Goal: Transaction & Acquisition: Purchase product/service

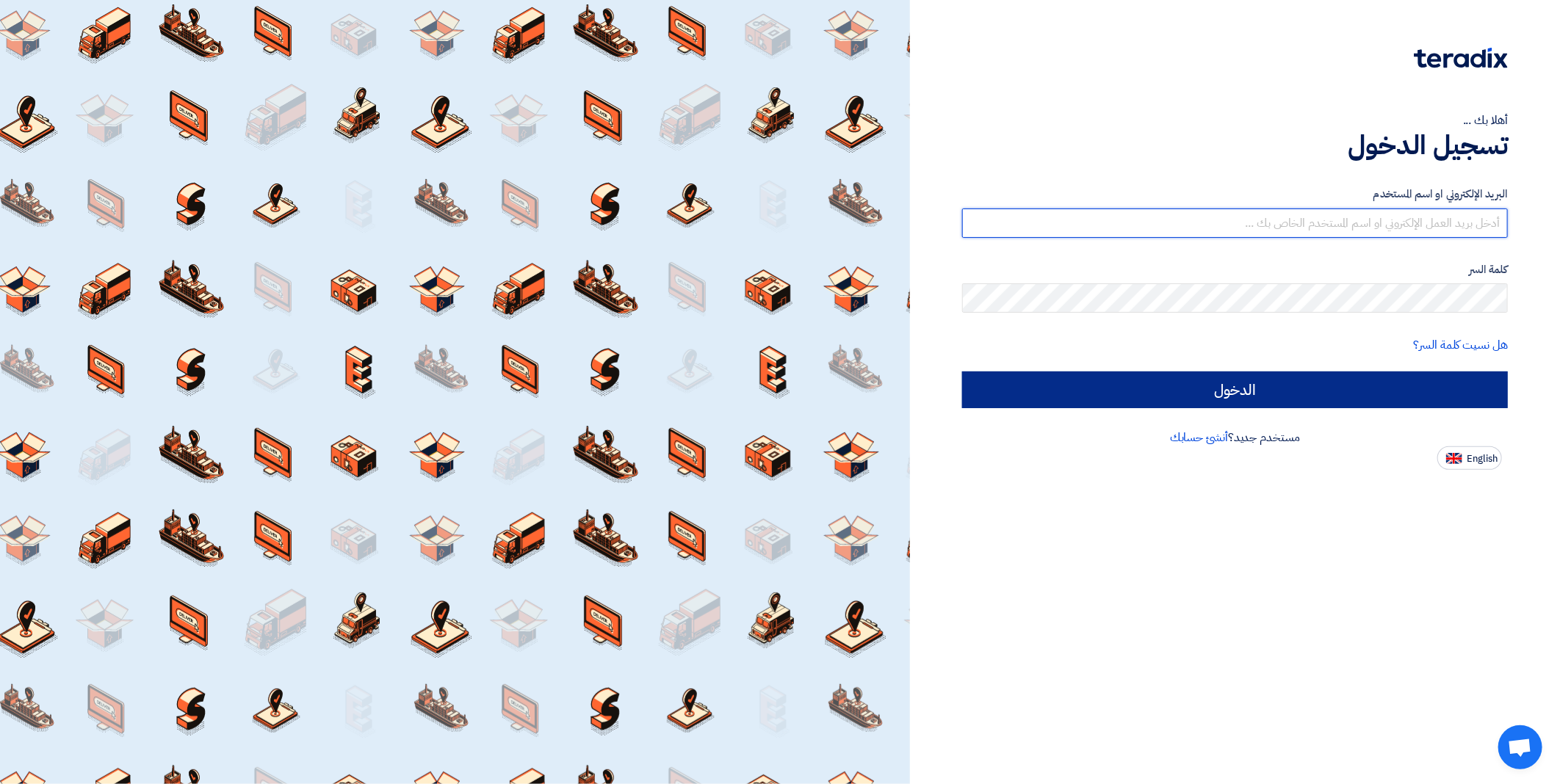
type input "INFO@ME-IS.COM"
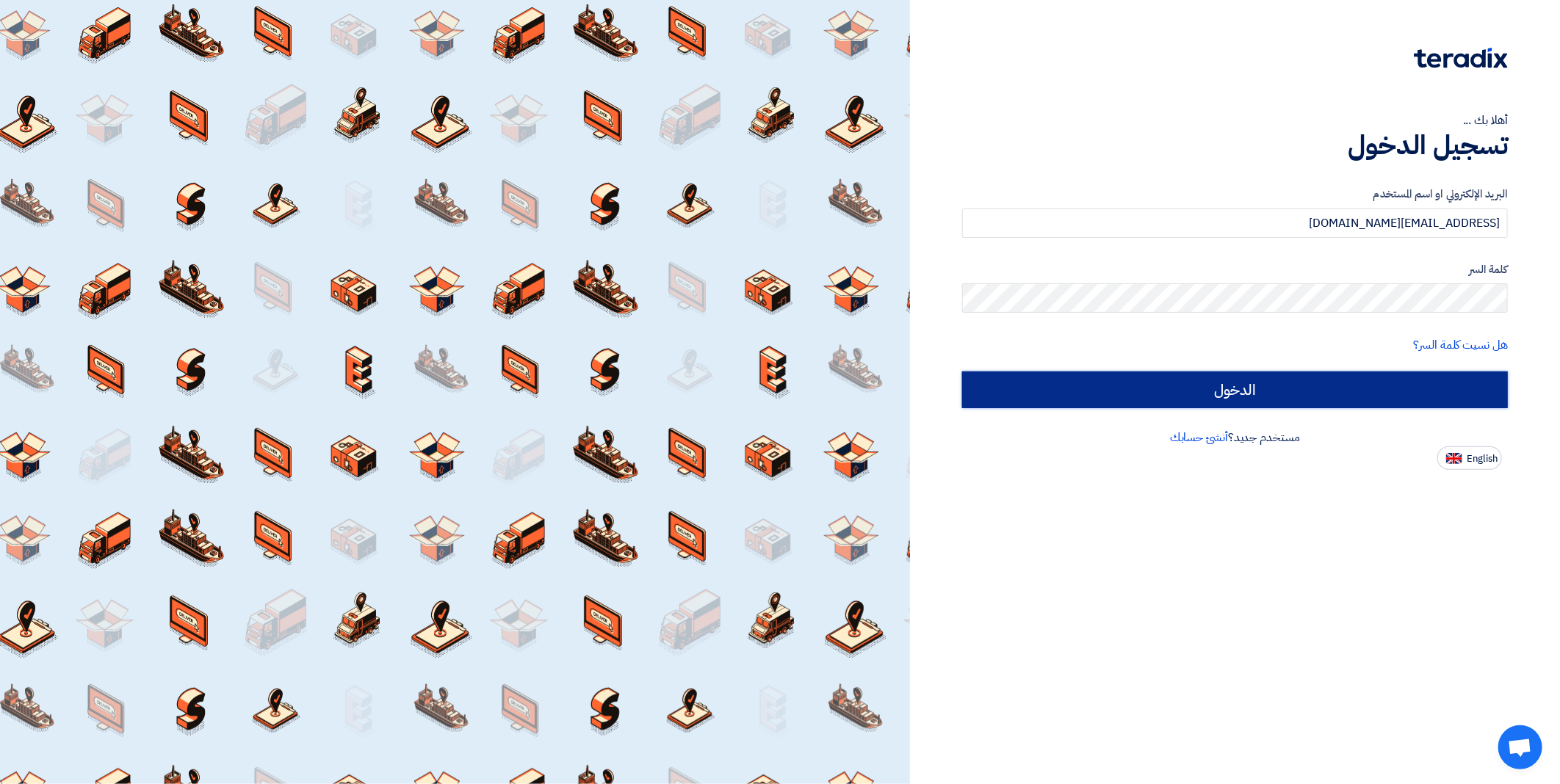
click at [1167, 402] on input "الدخول" at bounding box center [1235, 389] width 545 height 37
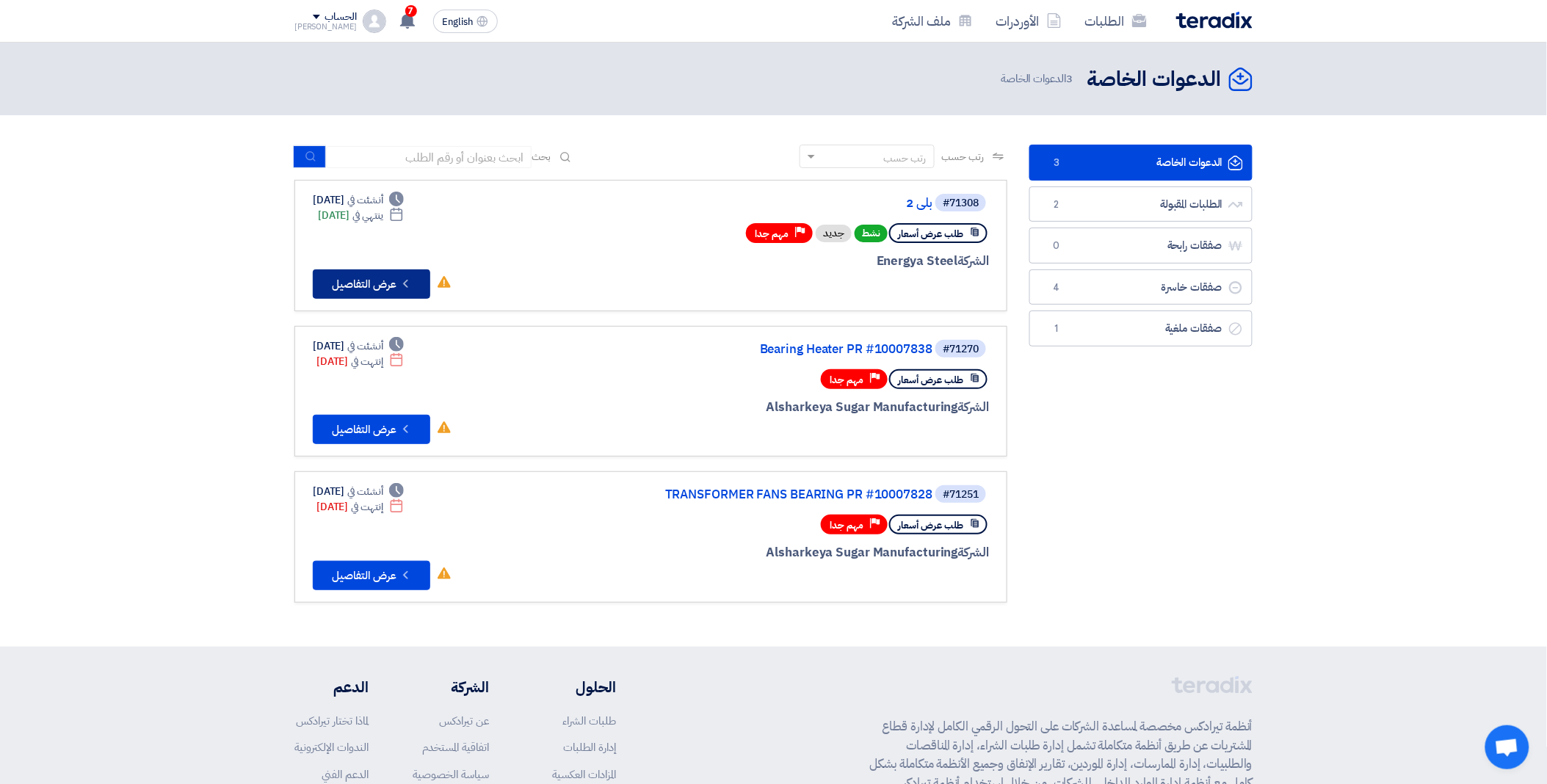
click at [404, 277] on icon "Check details" at bounding box center [406, 284] width 14 height 14
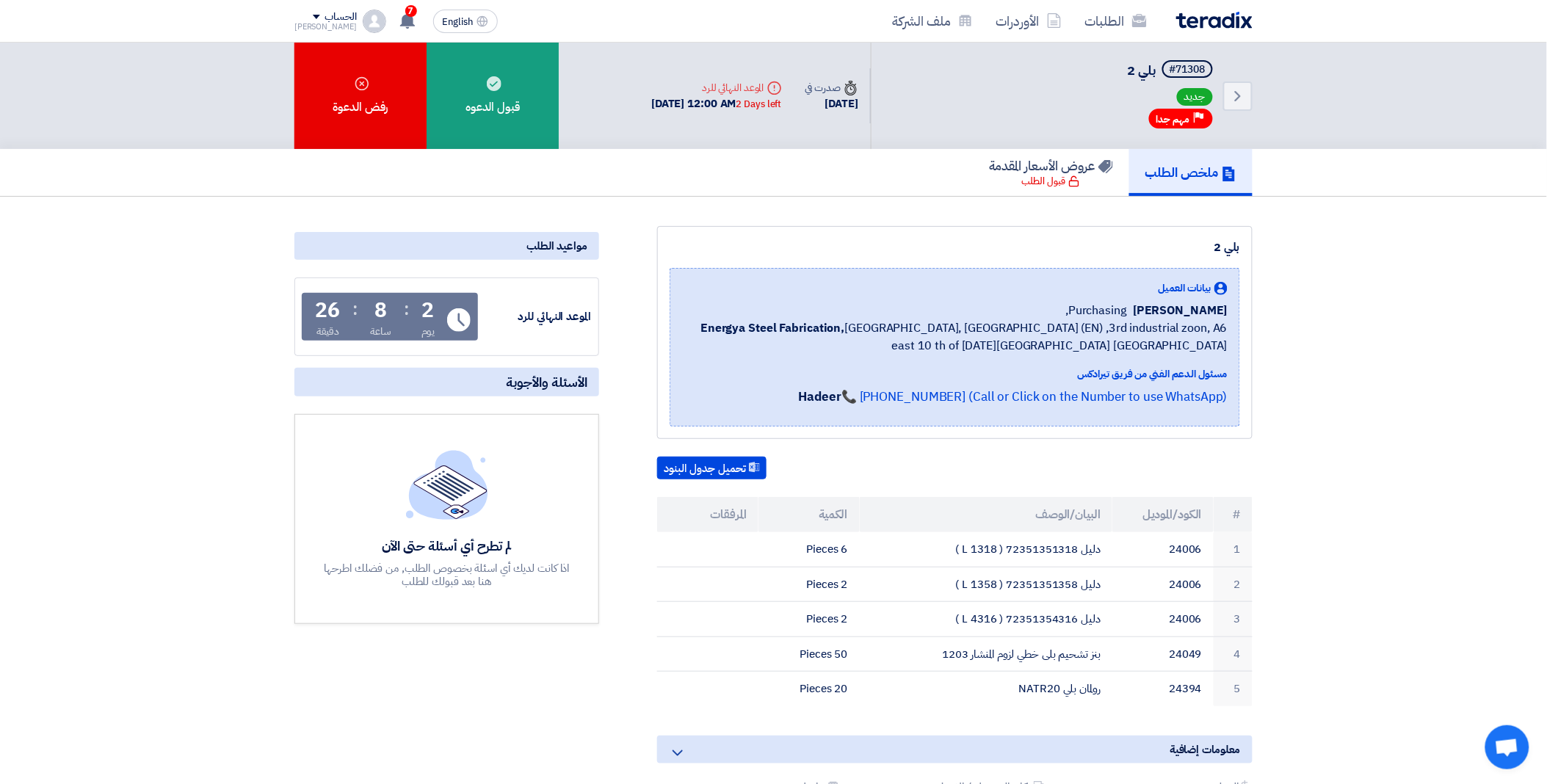
click at [905, 525] on th "البيان/الوصف" at bounding box center [986, 514] width 254 height 35
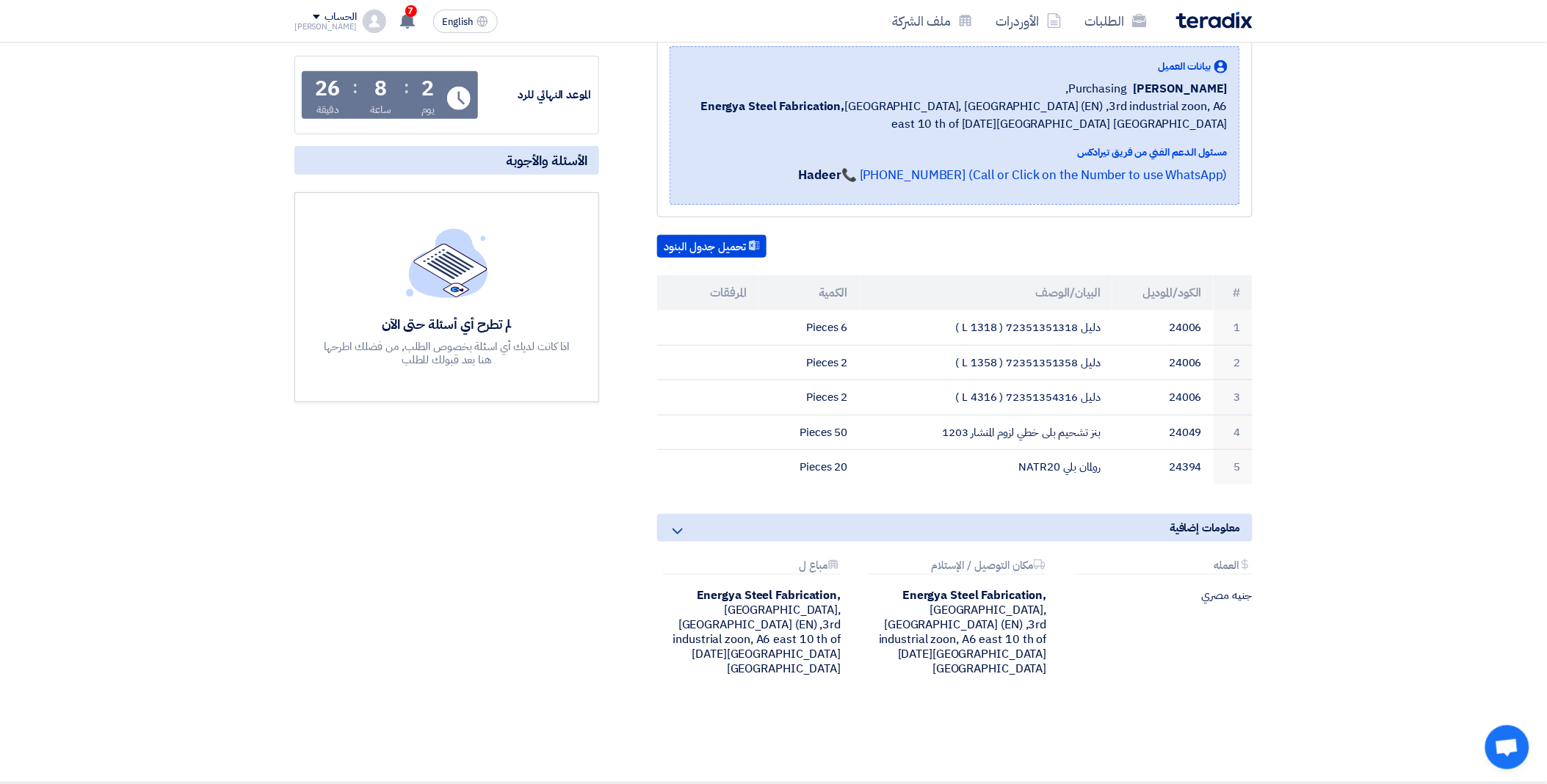
scroll to position [244, 0]
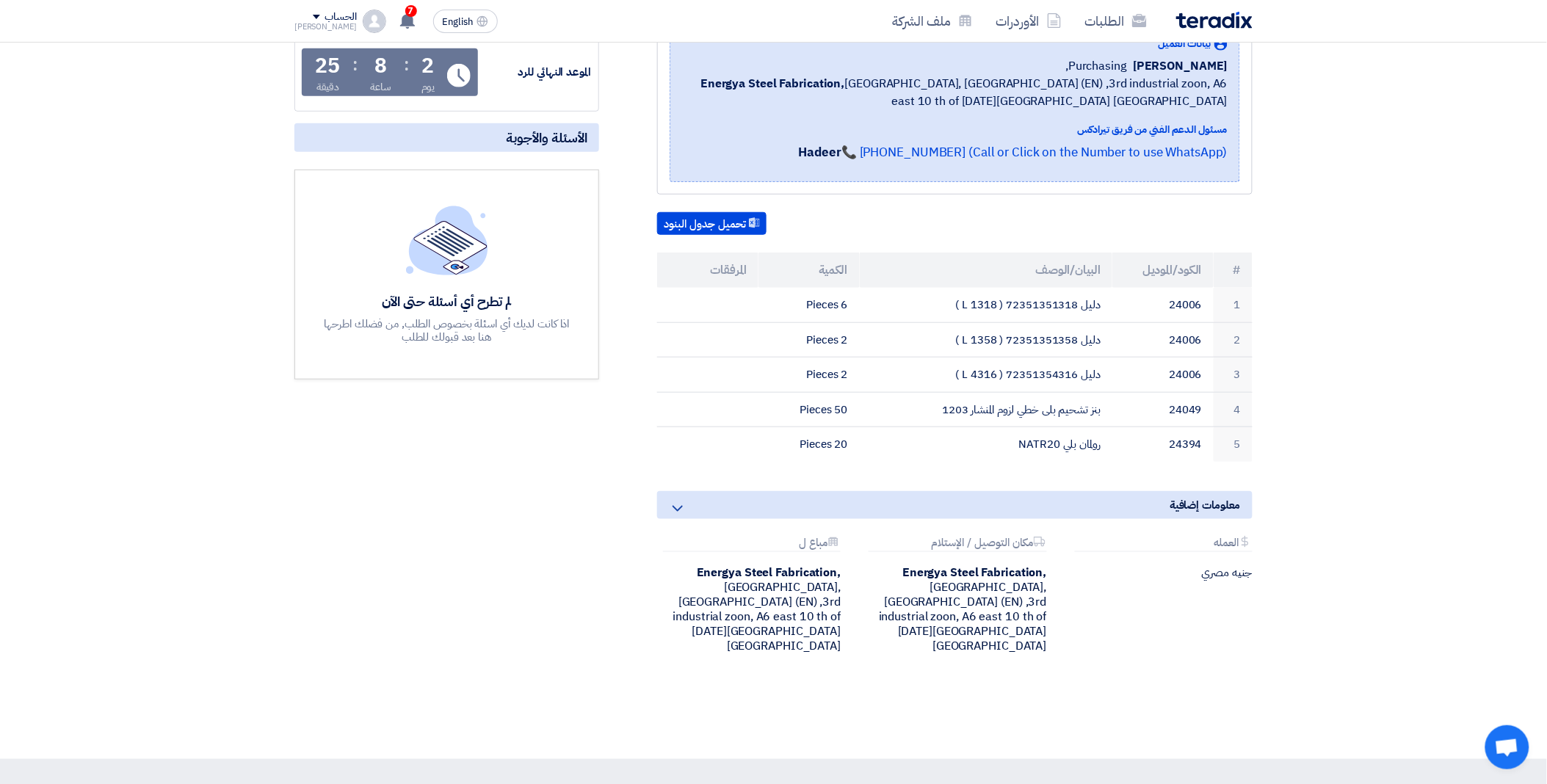
click at [676, 506] on use at bounding box center [677, 509] width 10 height 6
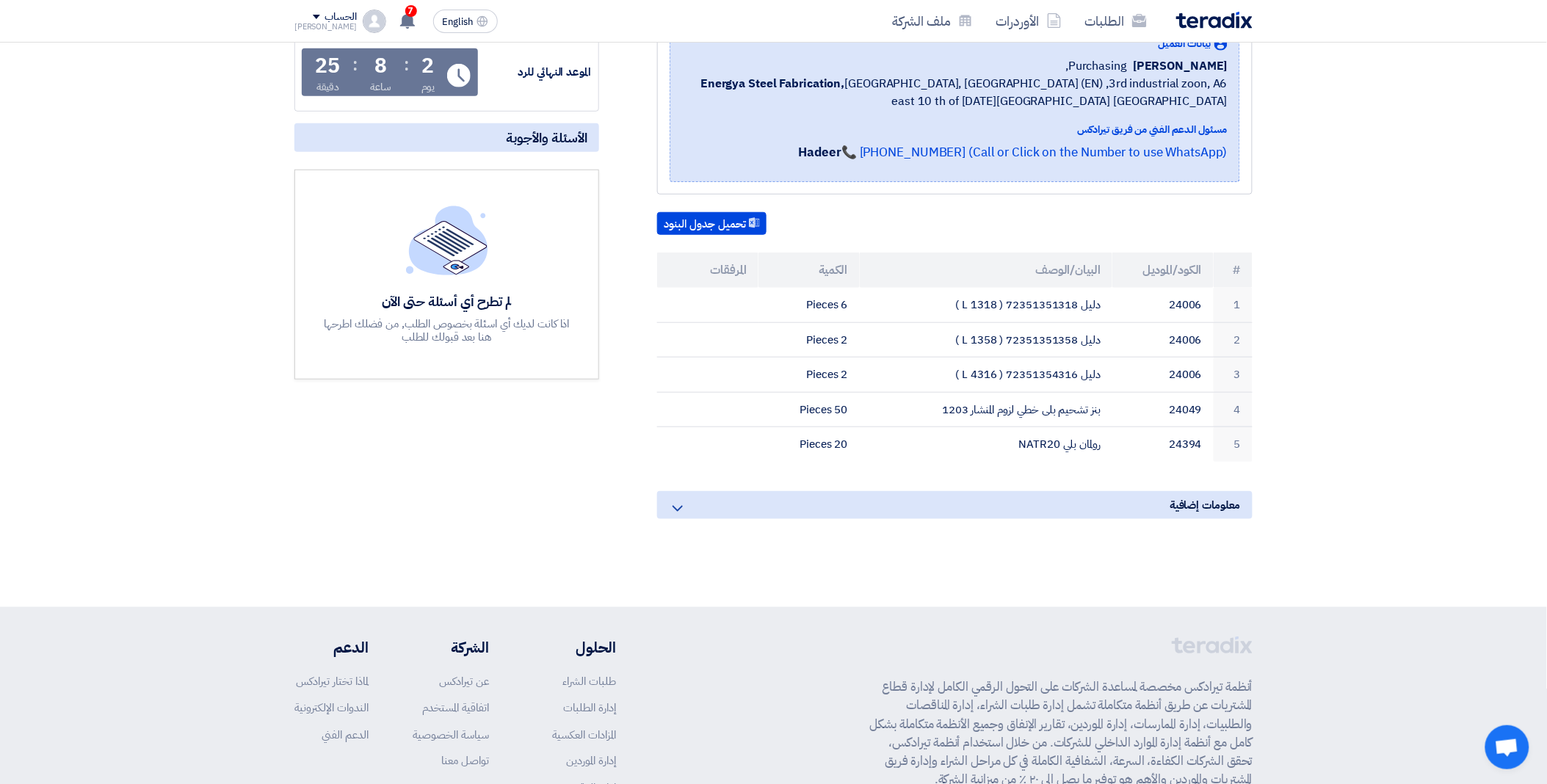
click at [676, 503] on icon at bounding box center [677, 509] width 18 height 18
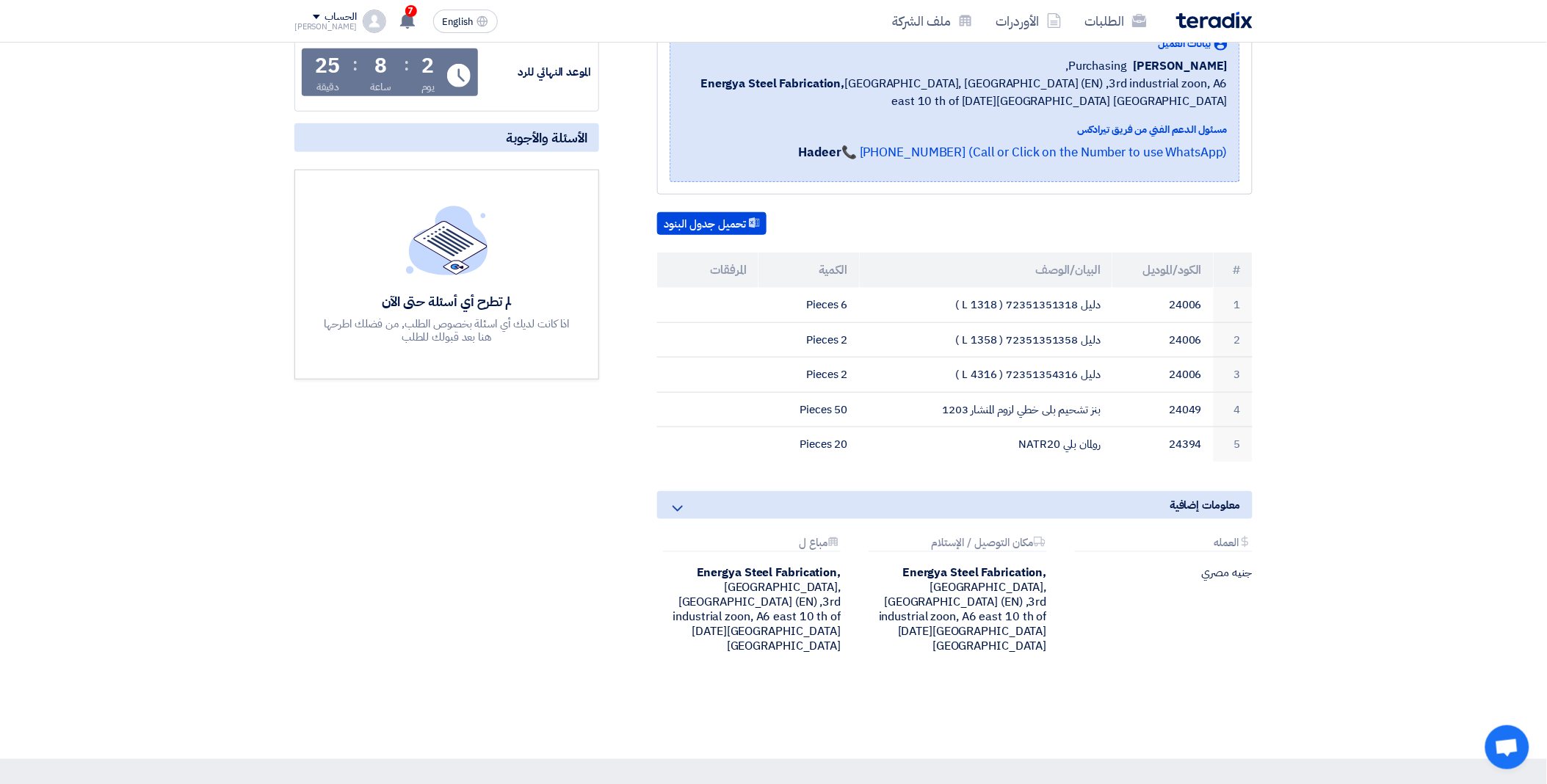
click at [477, 293] on div "لم تطرح أي أسئلة حتى الآن" at bounding box center [447, 301] width 250 height 17
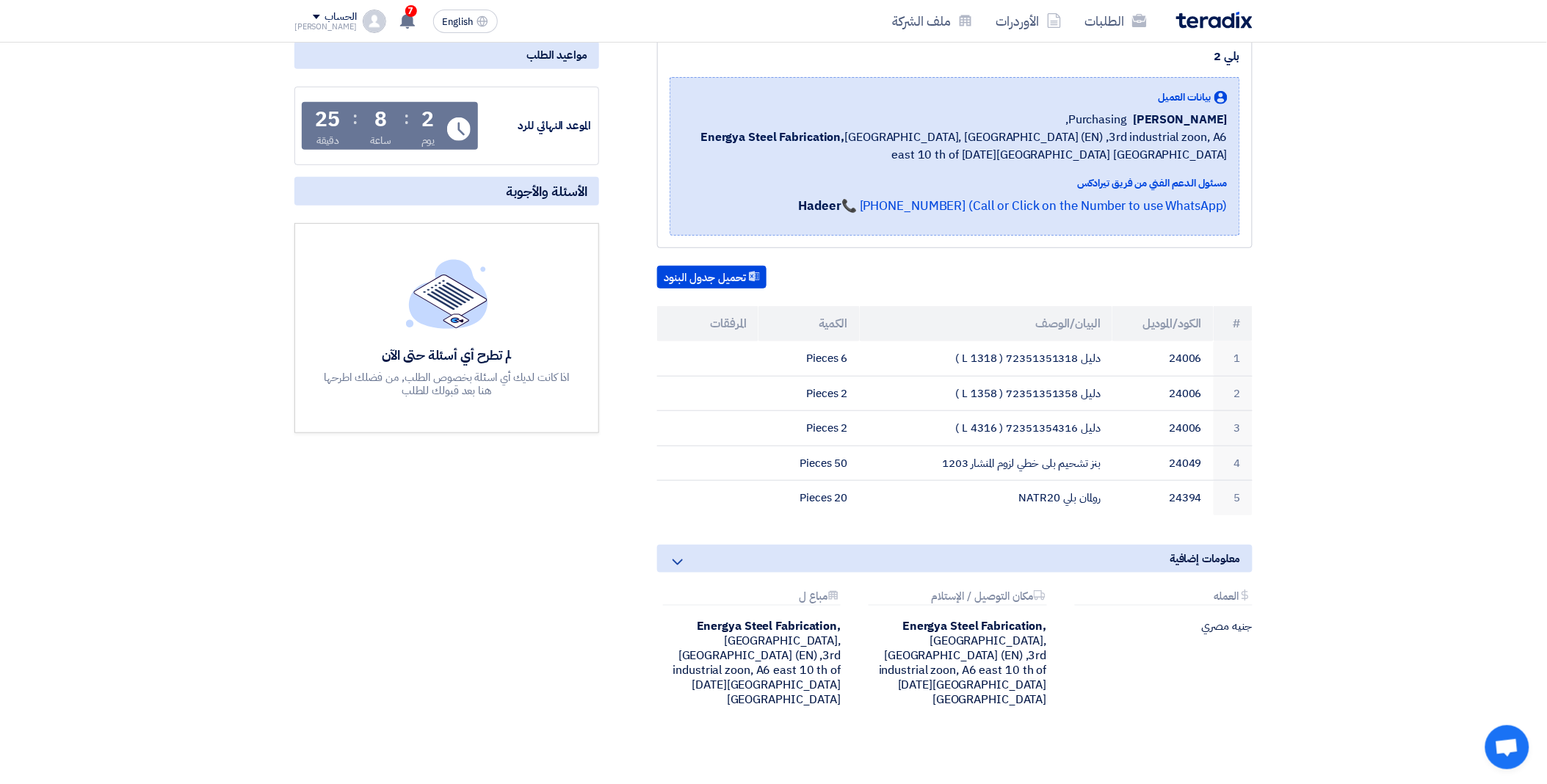
scroll to position [0, 0]
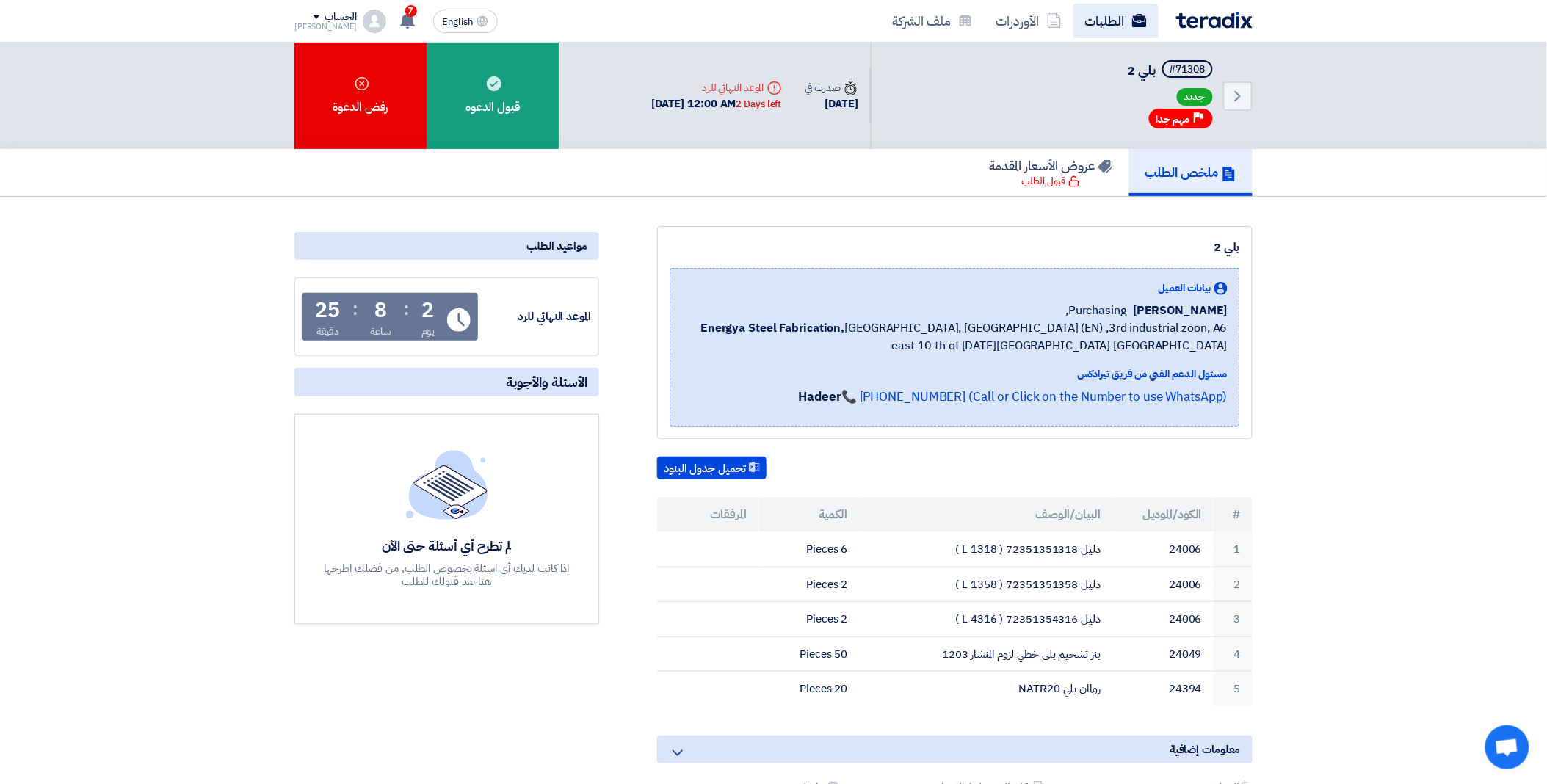
click at [1094, 19] on link "الطلبات" at bounding box center [1116, 21] width 85 height 34
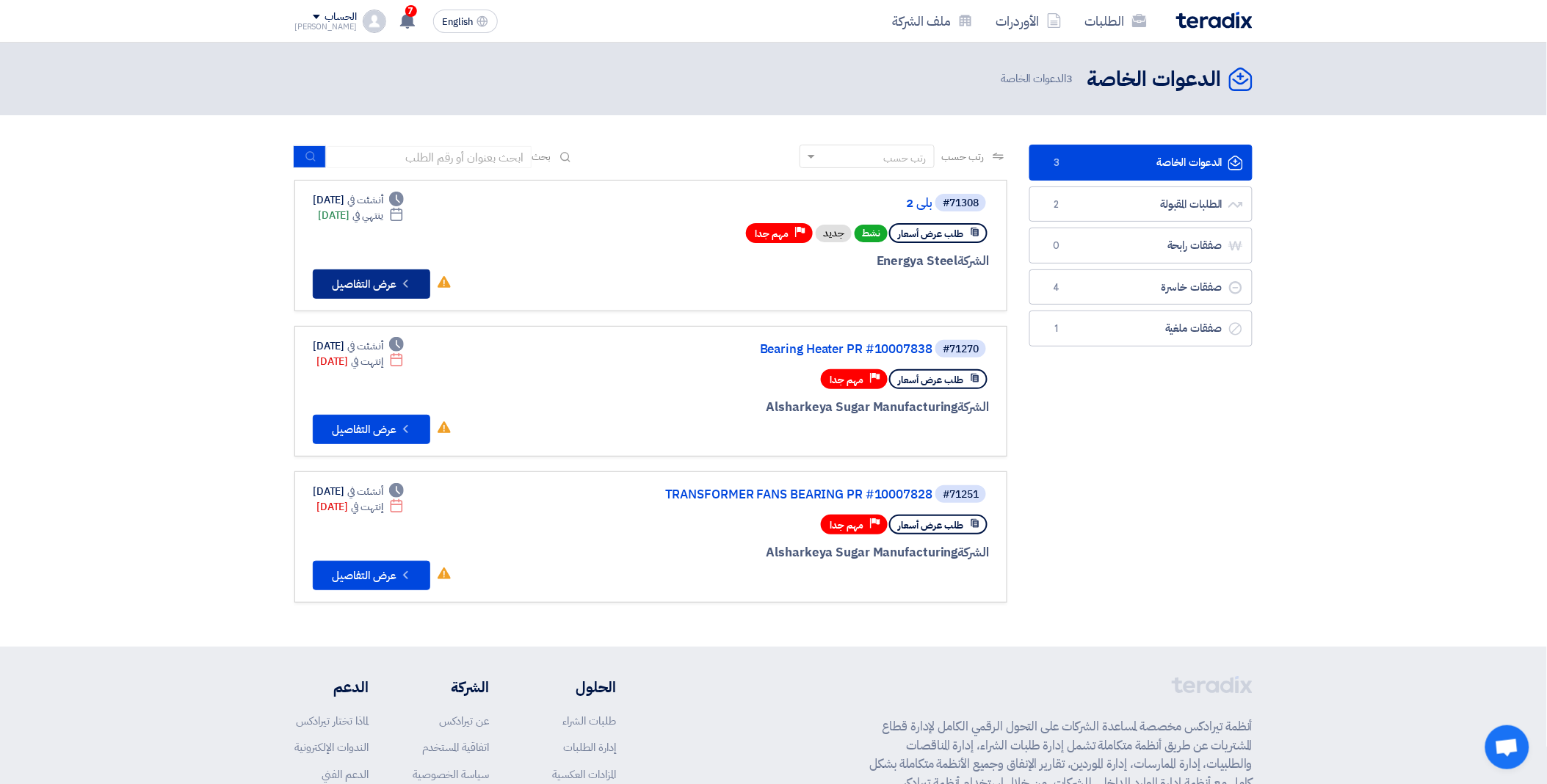
click at [392, 286] on button "Check details عرض التفاصيل" at bounding box center [371, 284] width 118 height 30
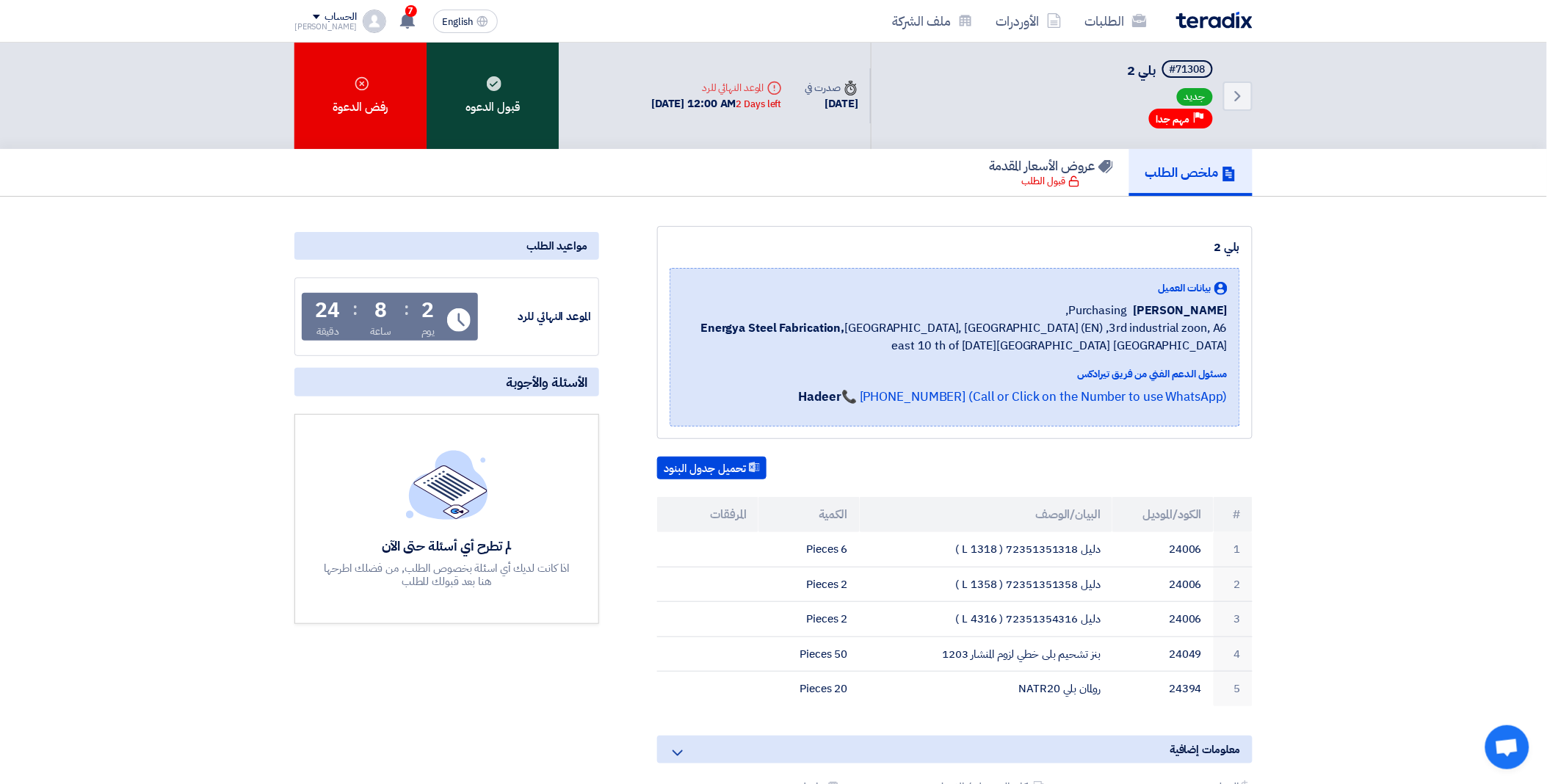
click at [516, 110] on div "قبول الدعوه" at bounding box center [492, 96] width 132 height 106
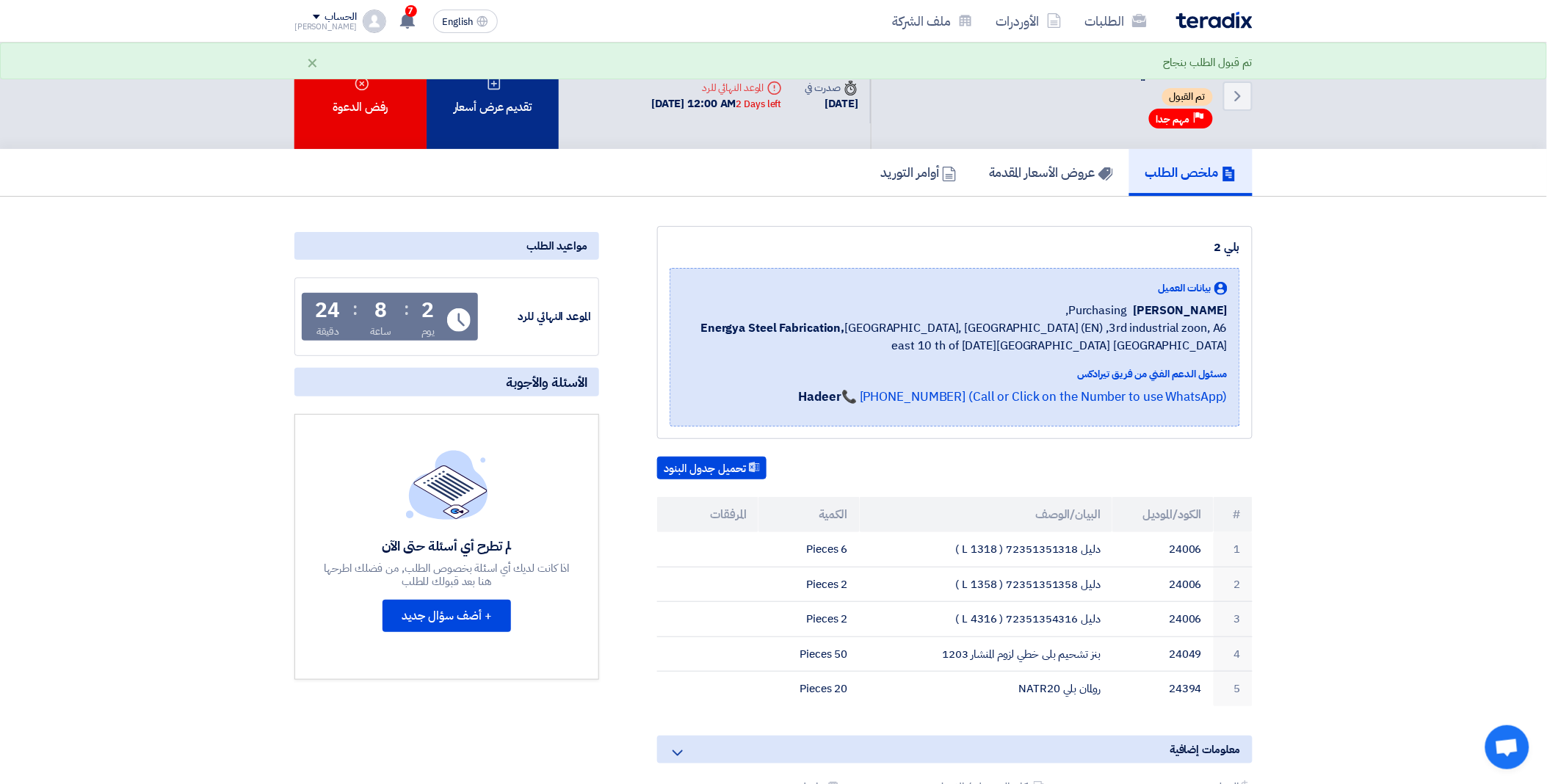
click at [534, 104] on div "تقديم عرض أسعار" at bounding box center [492, 96] width 132 height 106
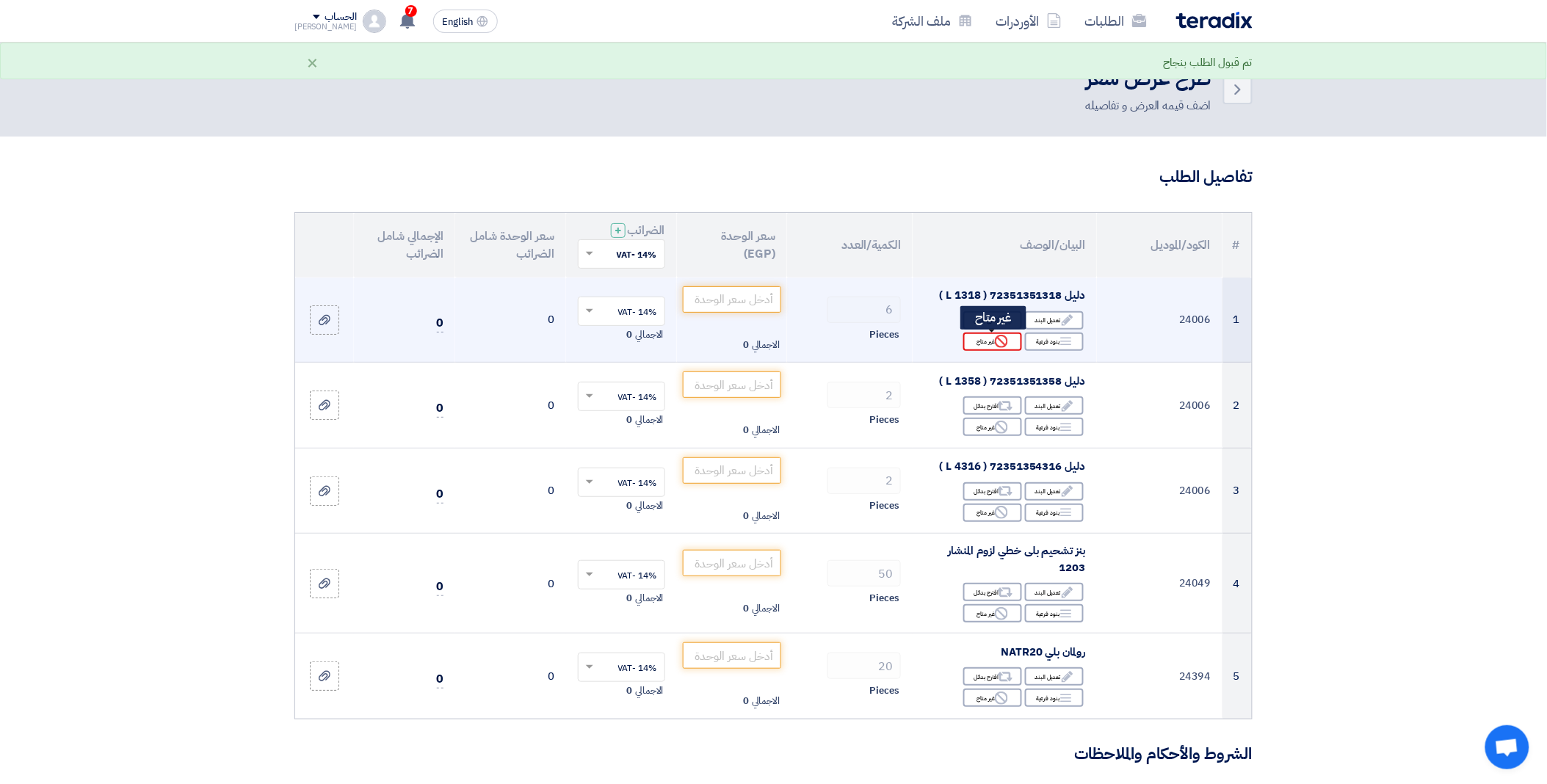
click at [982, 343] on div "Reject غير متاح" at bounding box center [992, 342] width 59 height 19
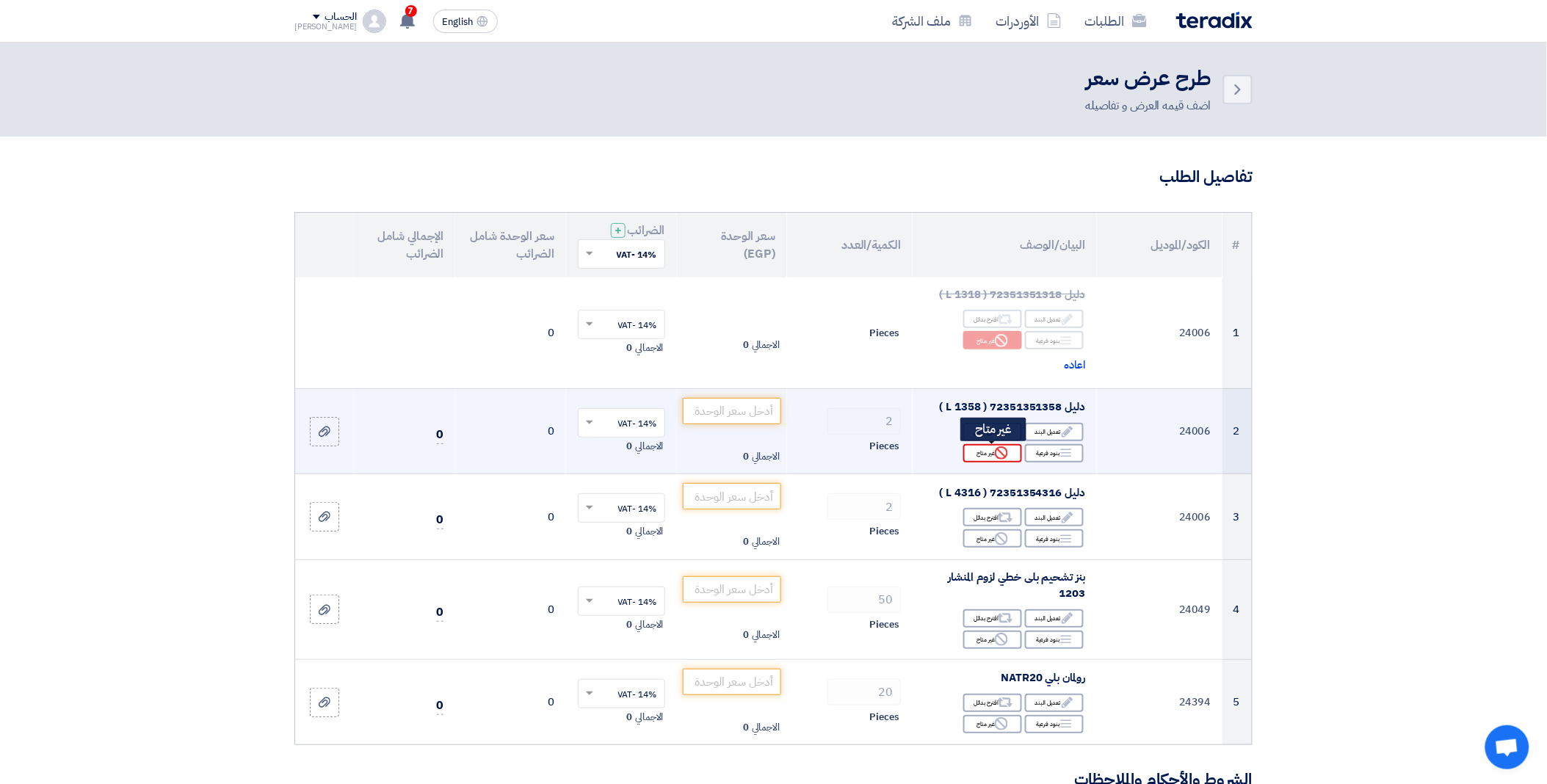
click at [981, 454] on div "Reject غير متاح" at bounding box center [992, 453] width 59 height 19
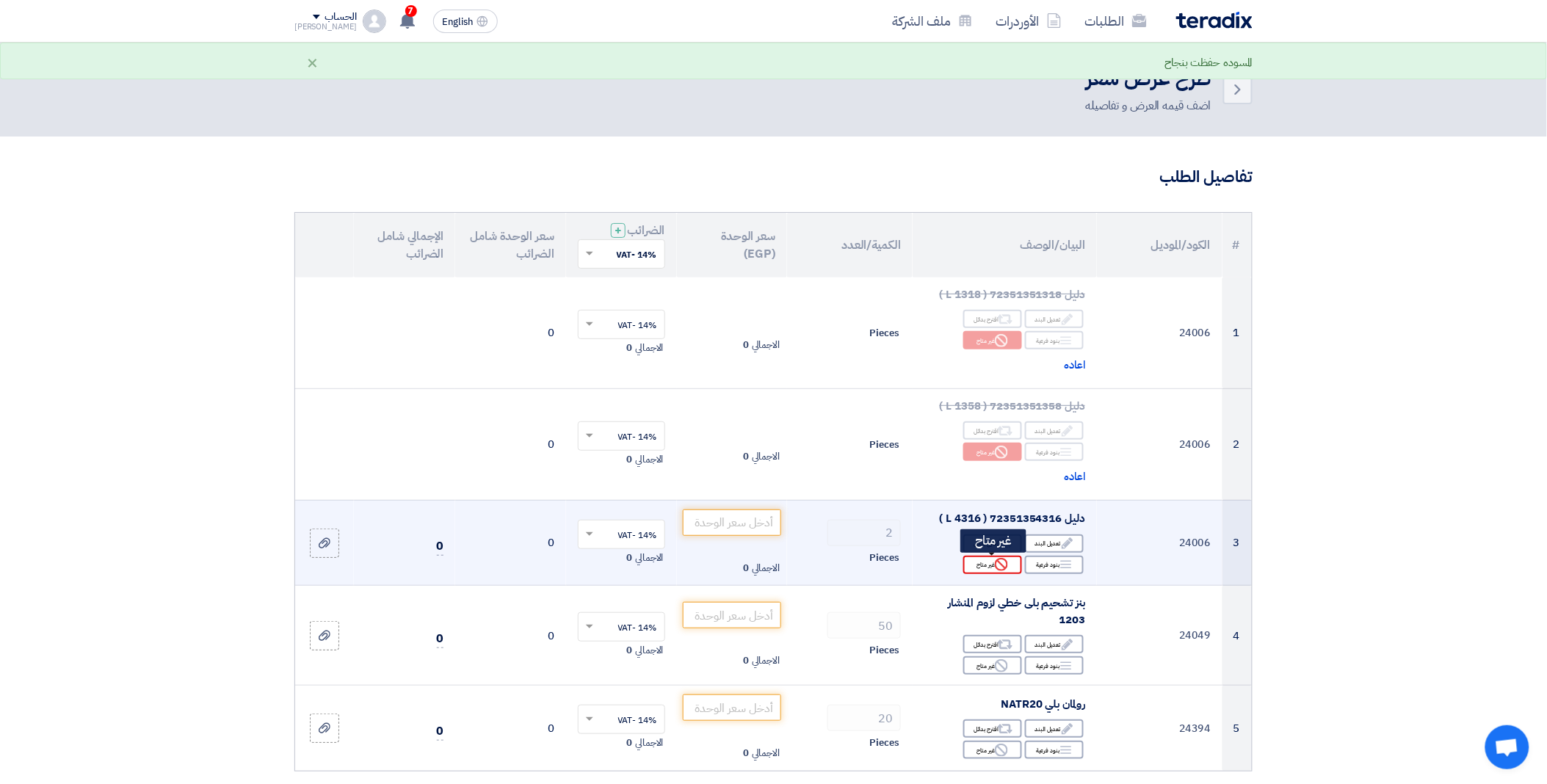
click at [999, 570] on use at bounding box center [1001, 564] width 13 height 13
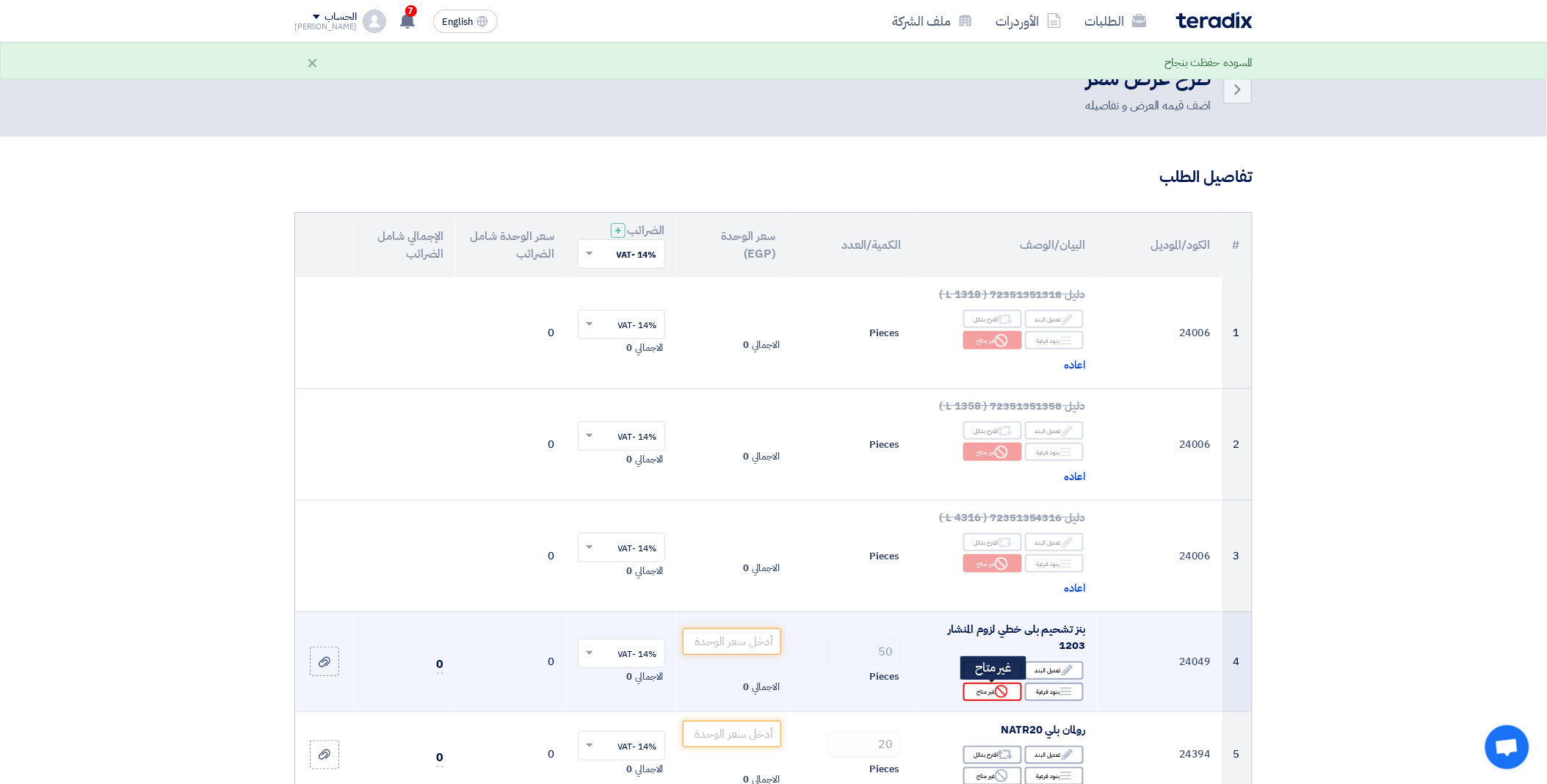
click at [999, 691] on icon "Reject" at bounding box center [1001, 691] width 13 height 13
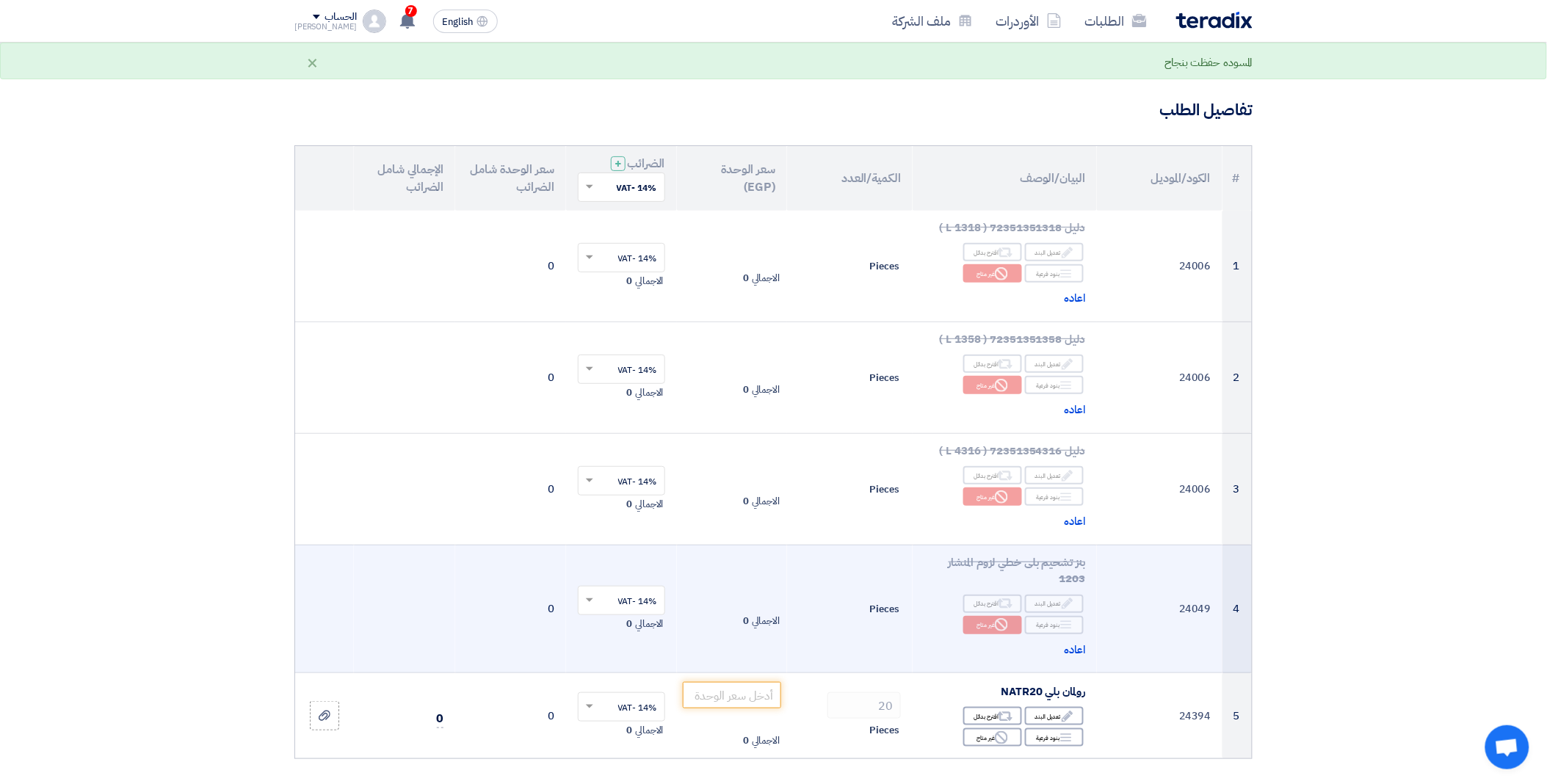
scroll to position [244, 0]
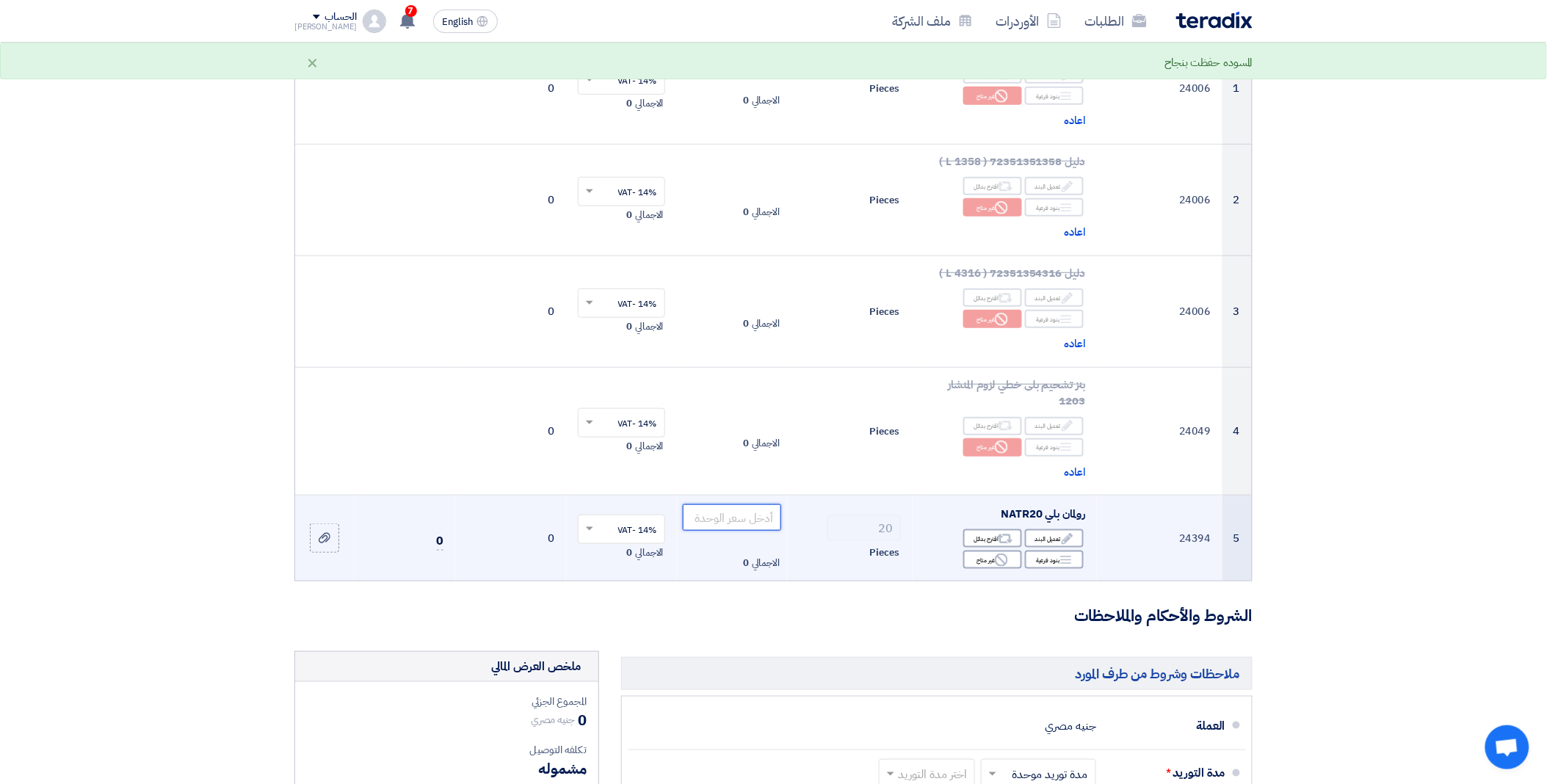
click at [736, 519] on input "number" at bounding box center [732, 517] width 99 height 27
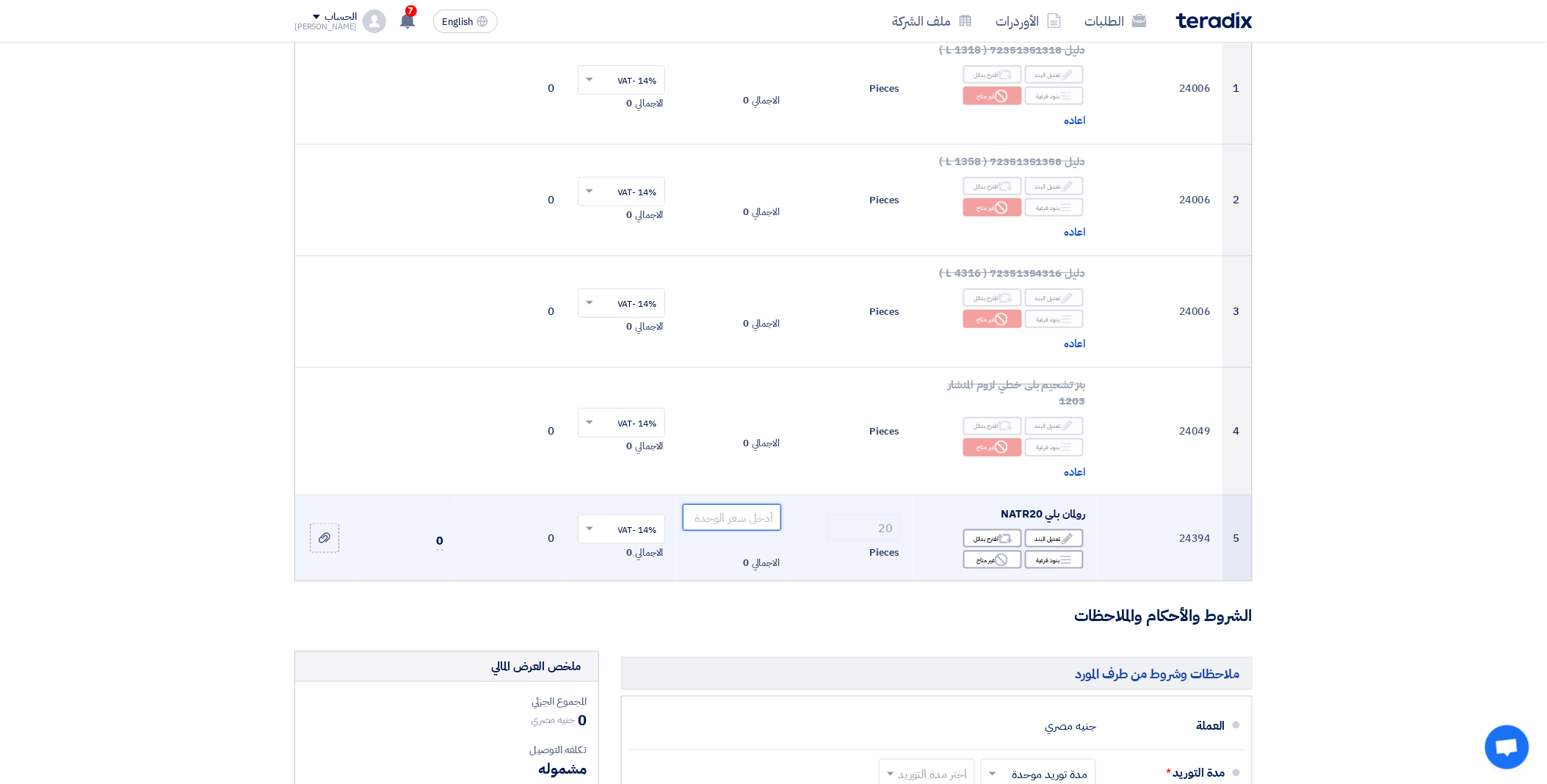
paste input "5.167000"
click at [834, 518] on tr "5 24394 رولمان بلي NATR20 Edit تعديل البند Alternative اقترح بدائل Breakdown Re…" at bounding box center [773, 537] width 956 height 85
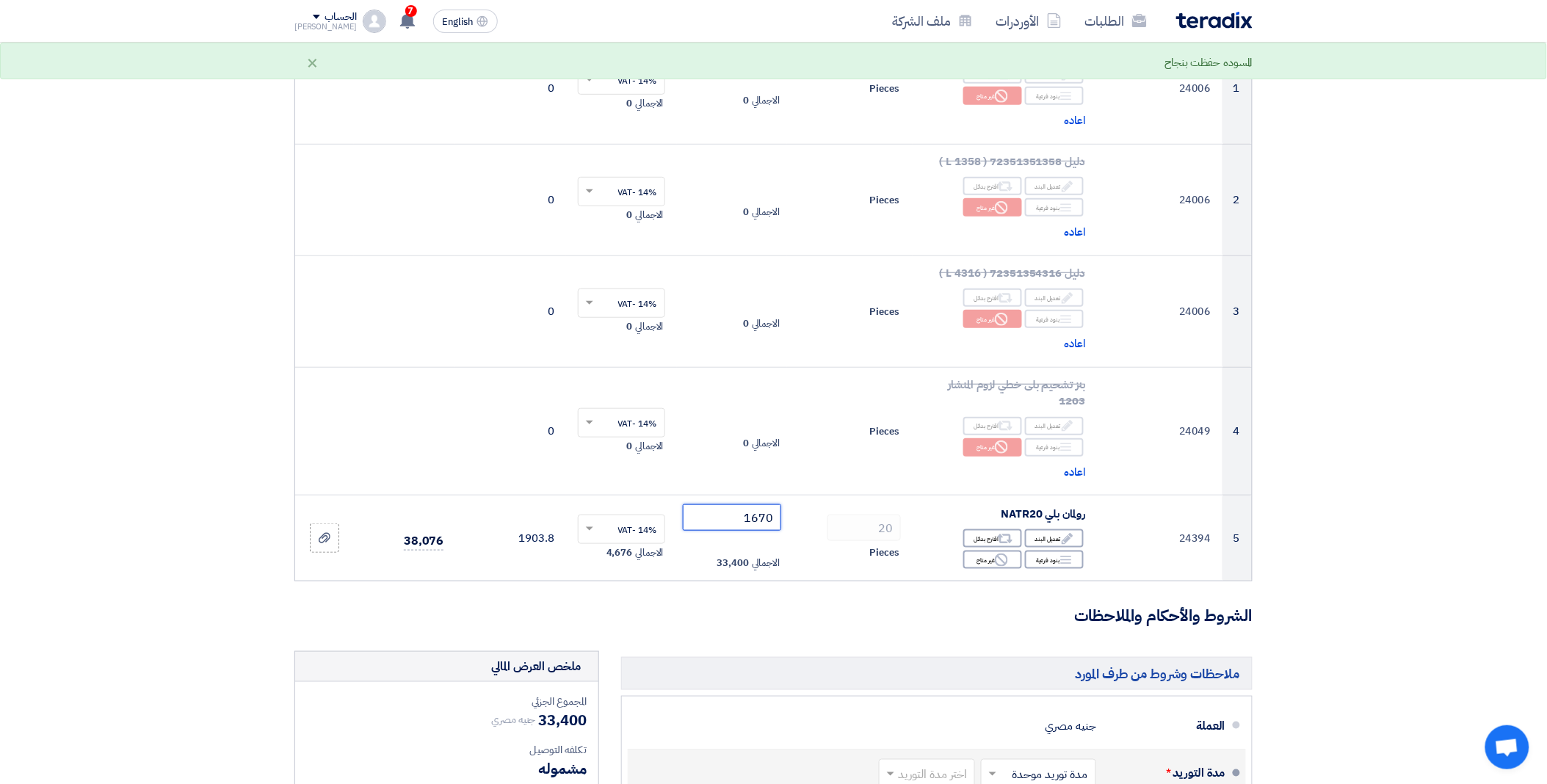
type input "1670"
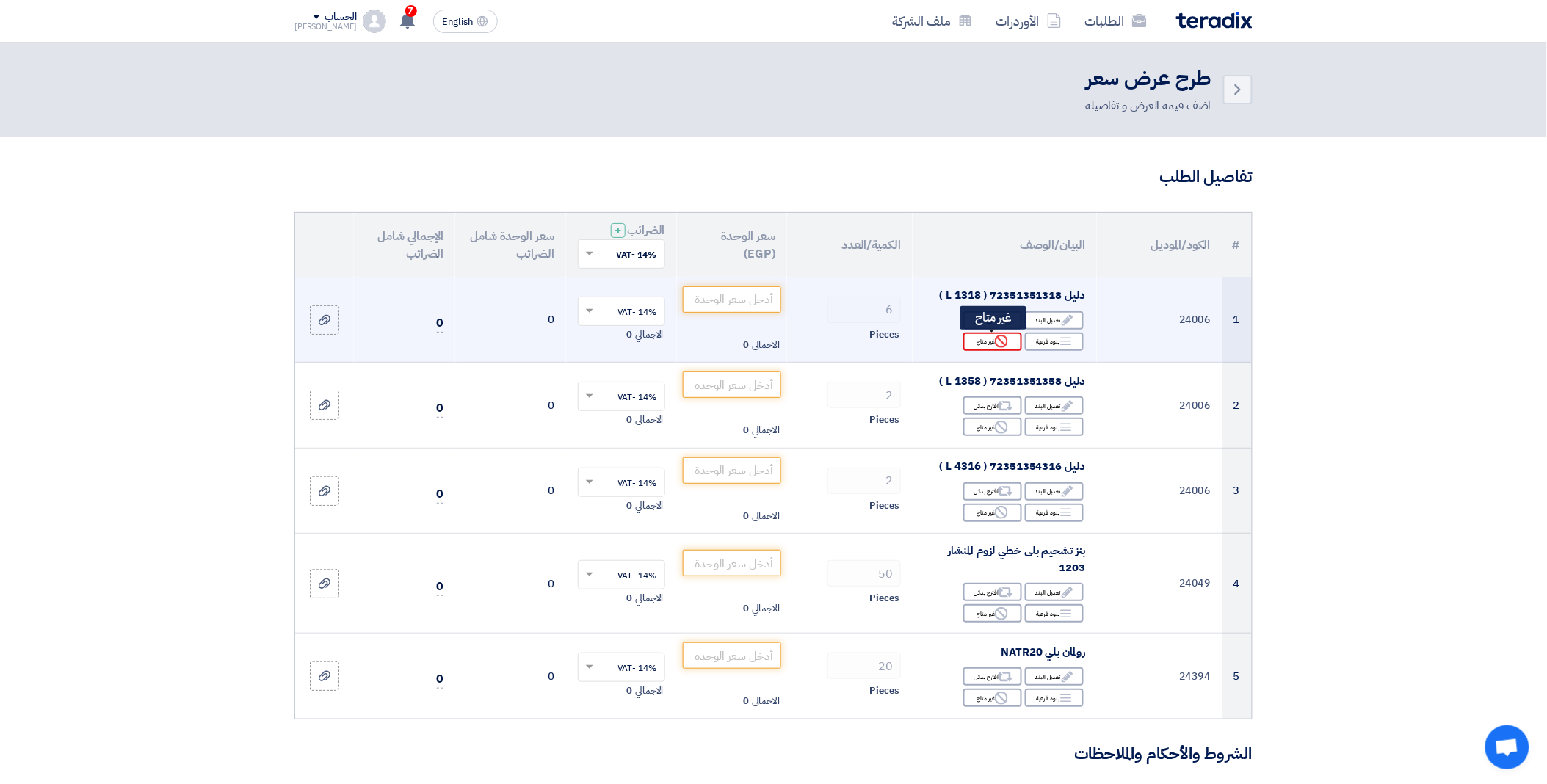
click at [995, 350] on div "Reject غير متاح" at bounding box center [992, 342] width 59 height 19
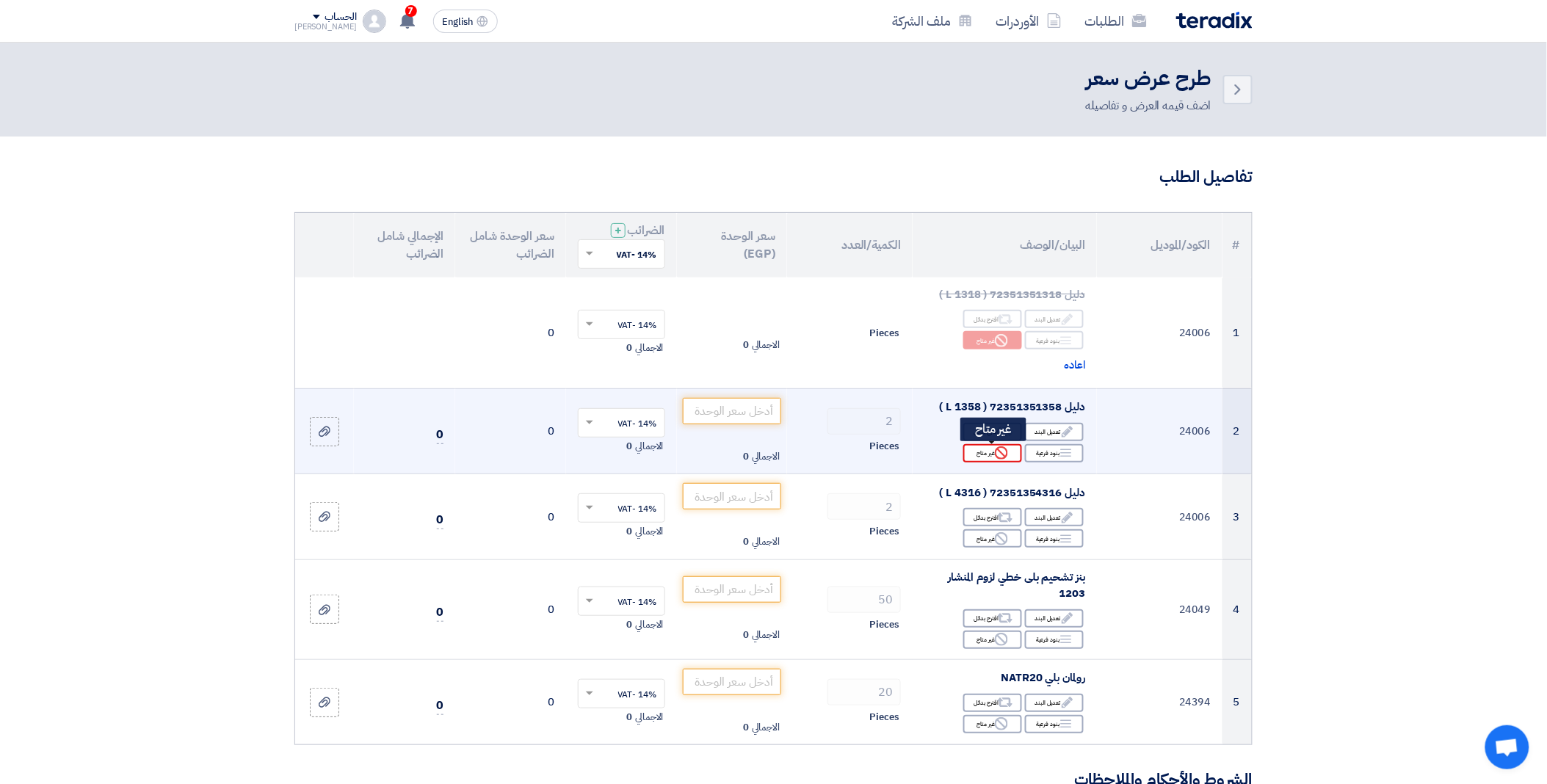
click at [993, 452] on div "Reject غير متاح" at bounding box center [992, 453] width 59 height 19
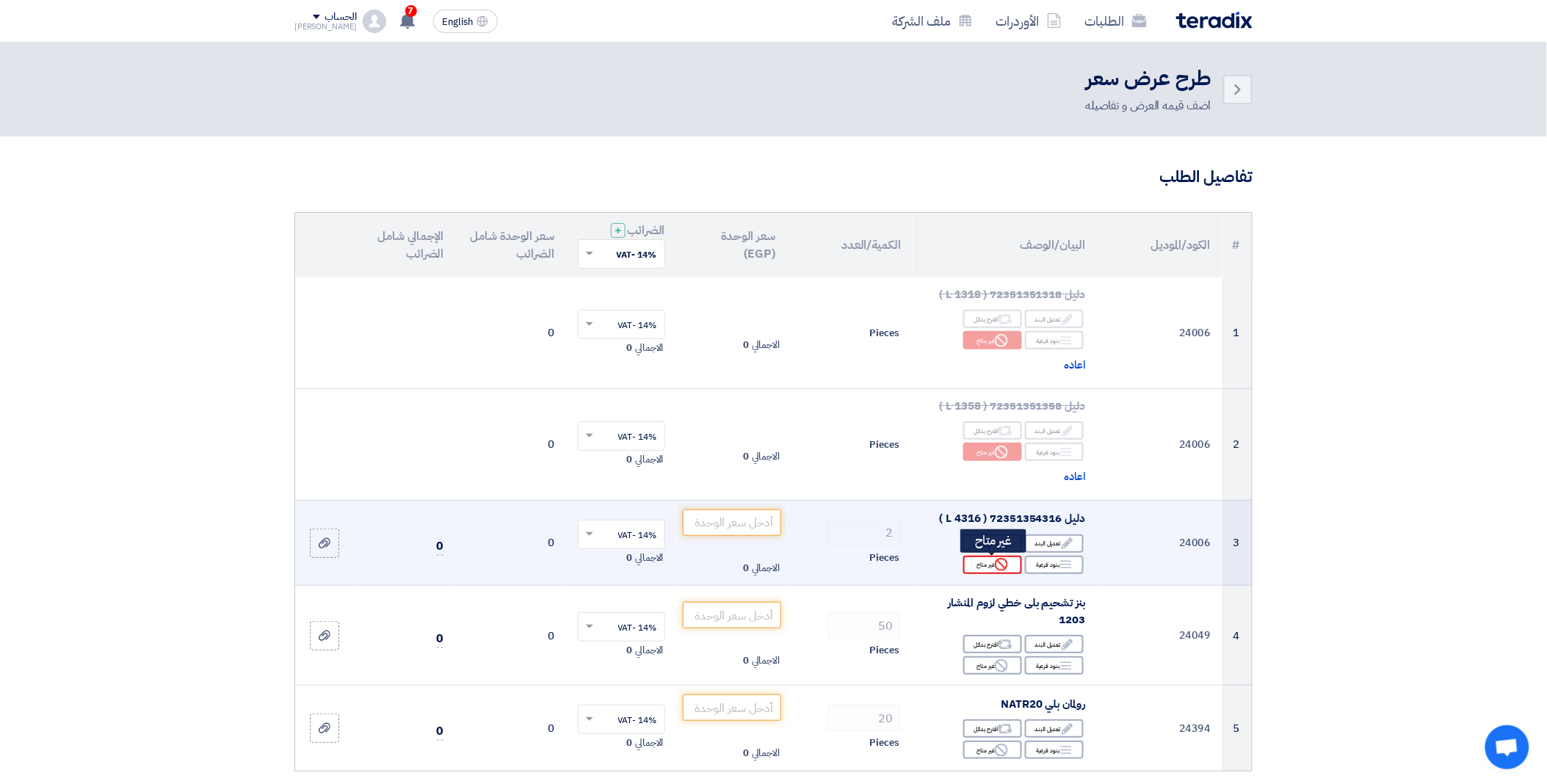
click at [984, 573] on div "Reject غير متاح" at bounding box center [992, 565] width 59 height 19
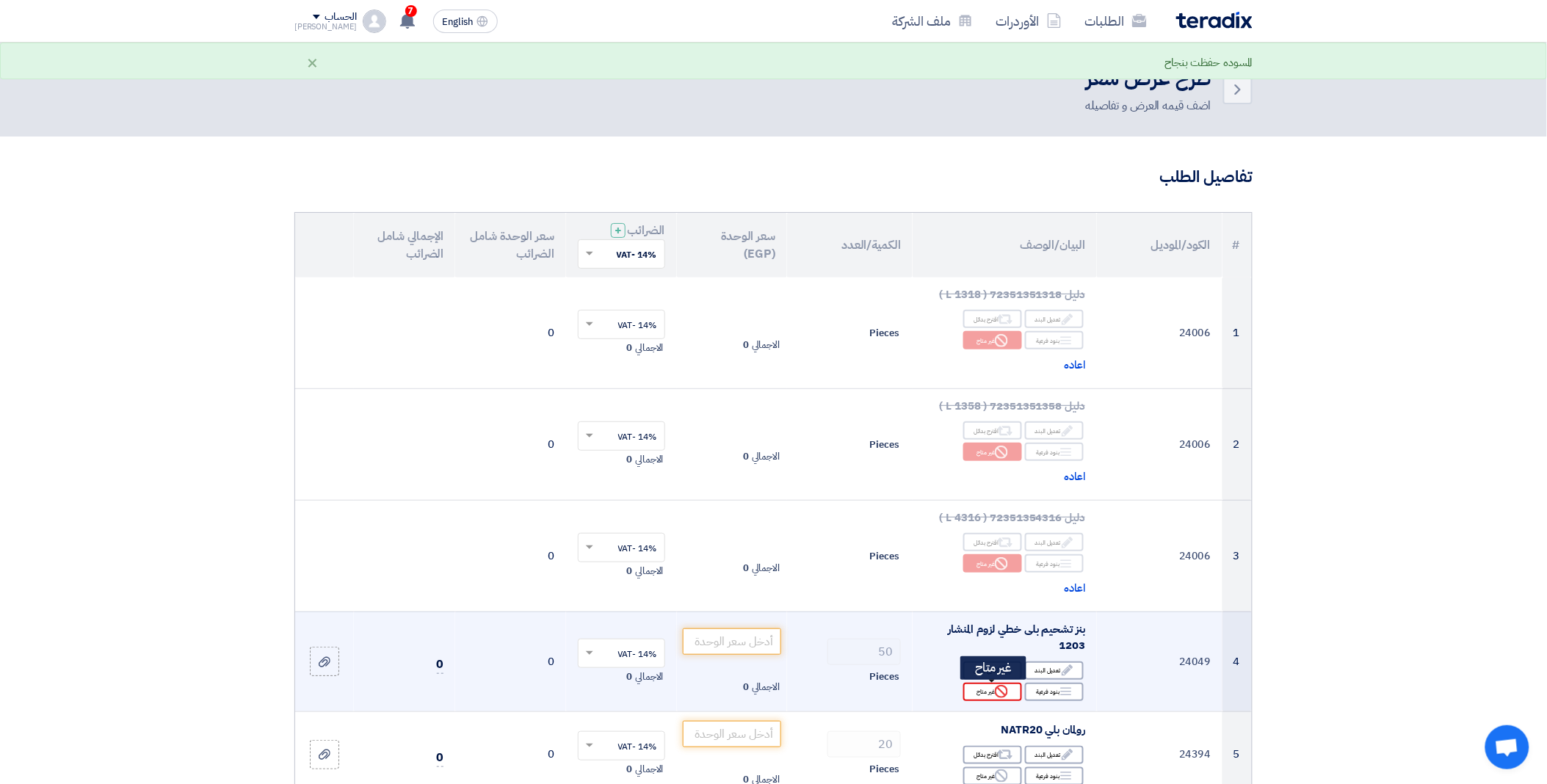
click at [995, 699] on div "Reject غير متاح" at bounding box center [992, 692] width 59 height 19
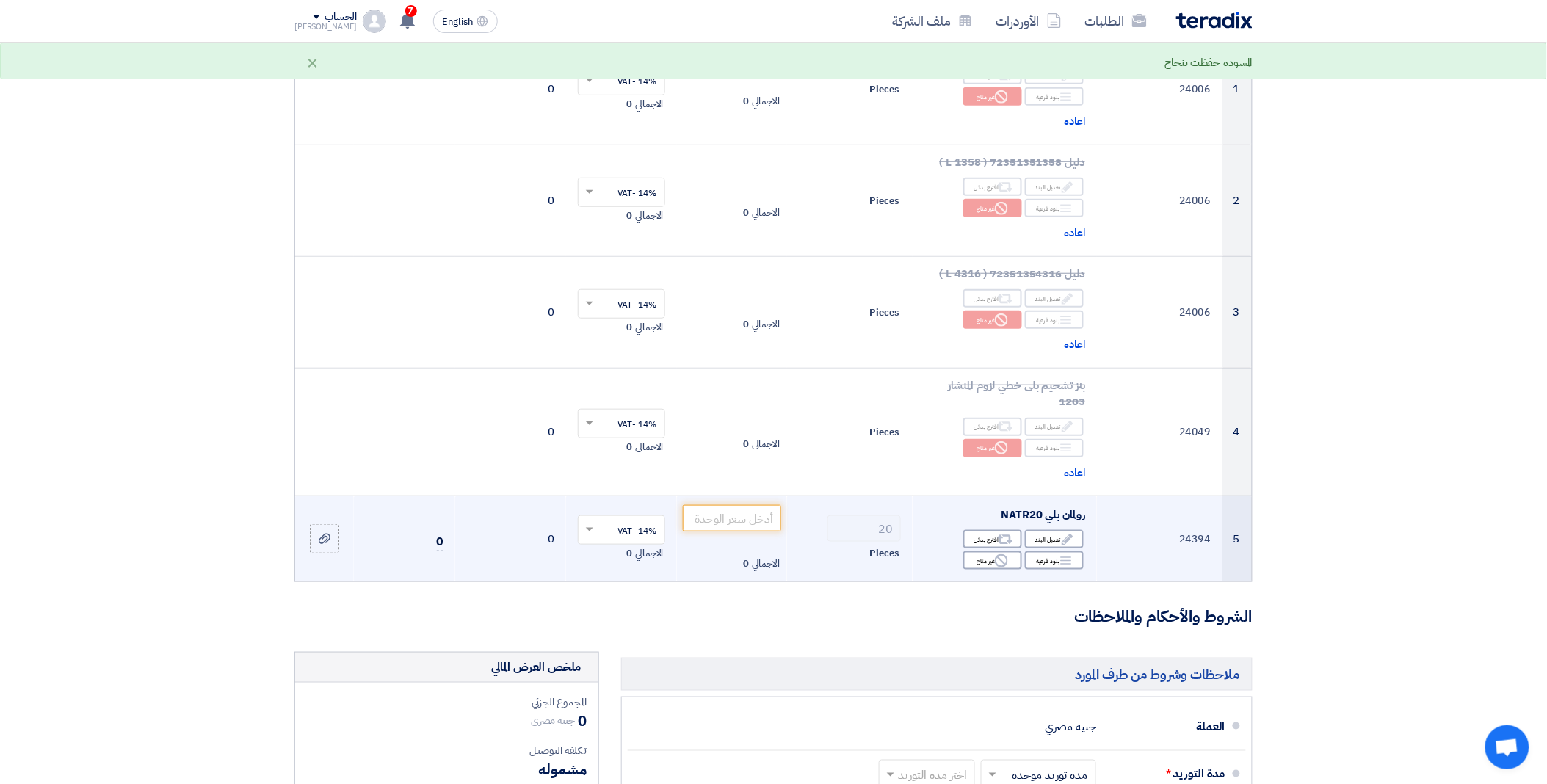
scroll to position [244, 0]
click at [745, 521] on input "number" at bounding box center [732, 517] width 99 height 27
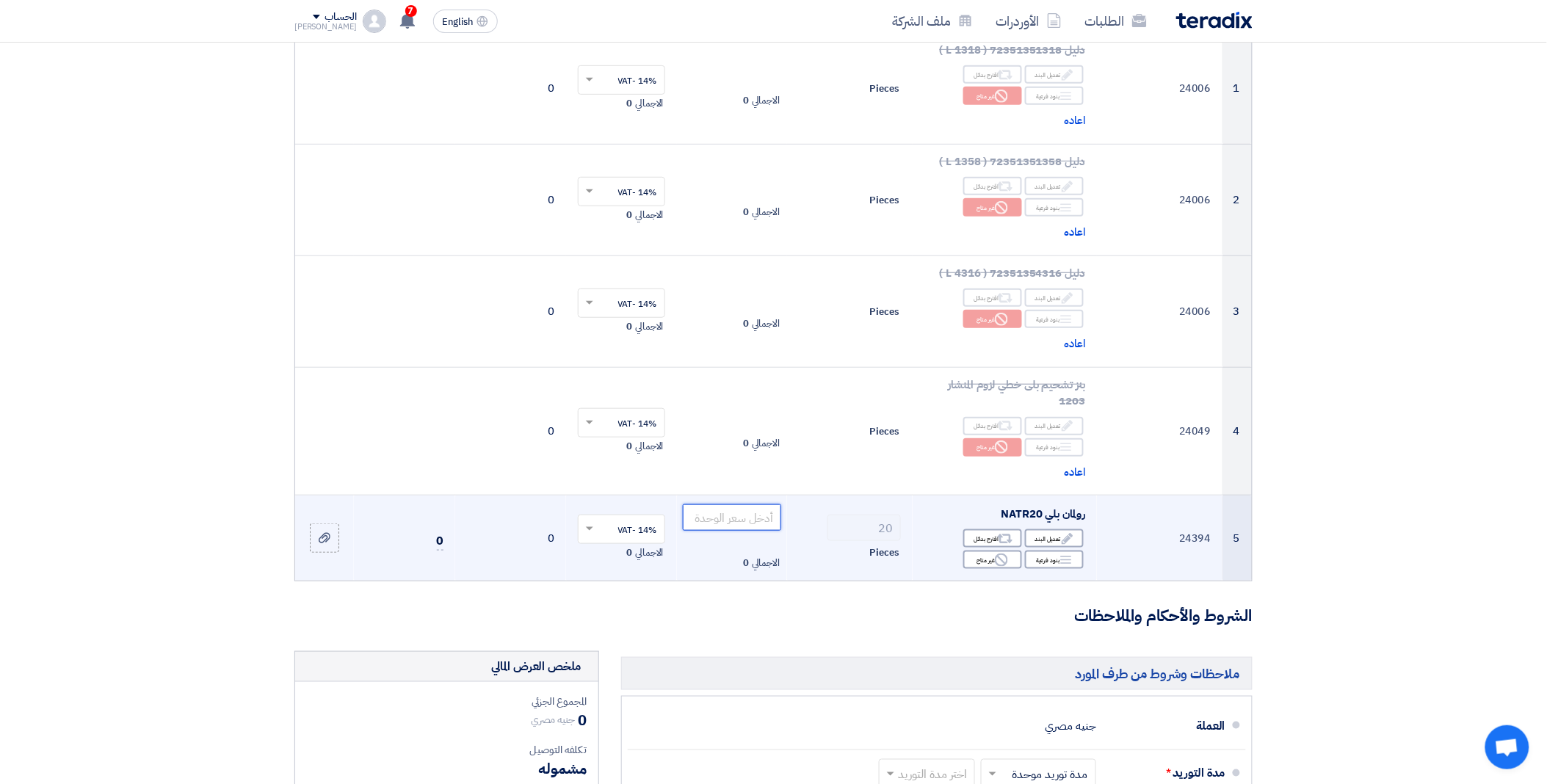
paste input "1670"
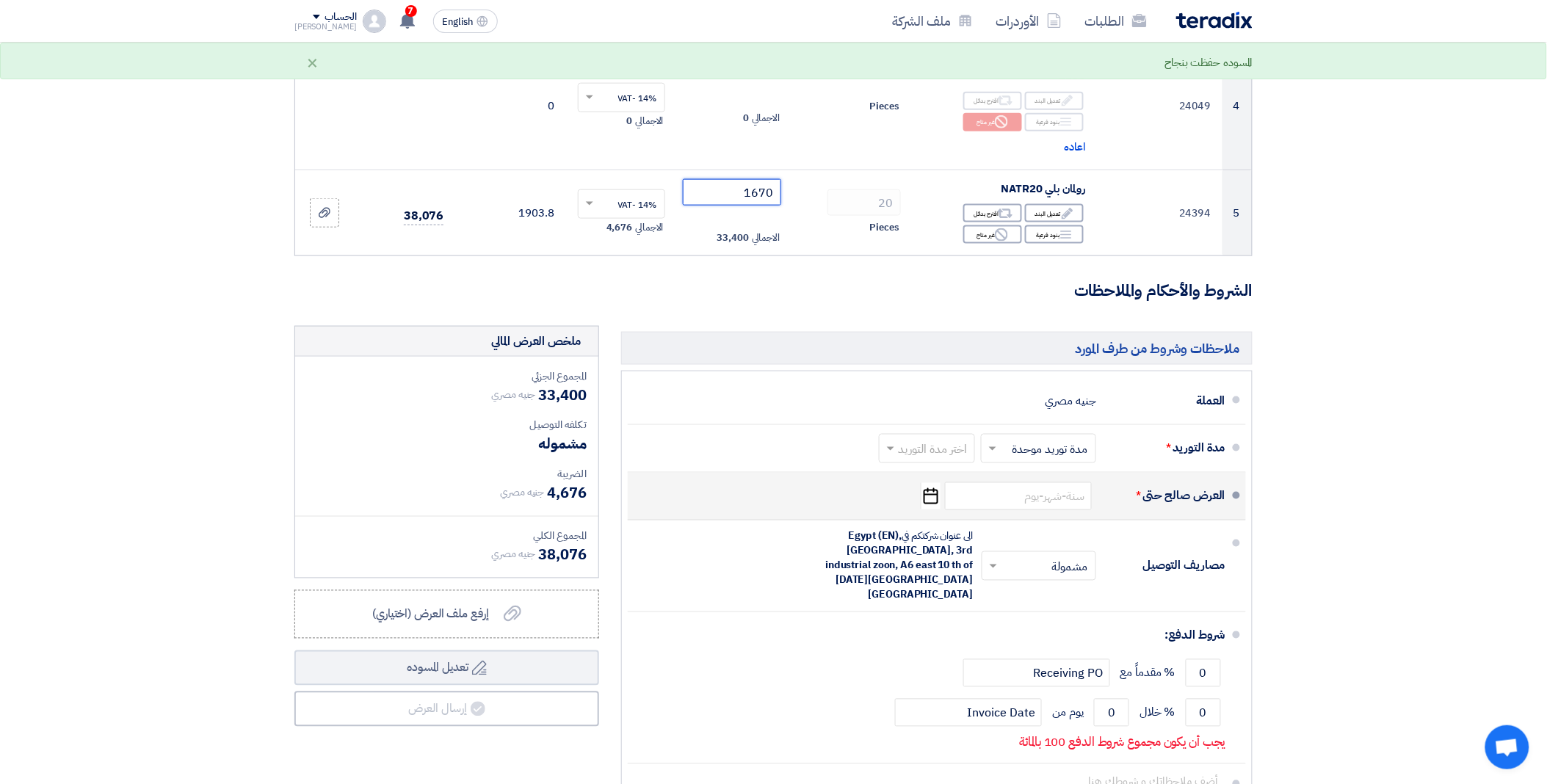
scroll to position [570, 0]
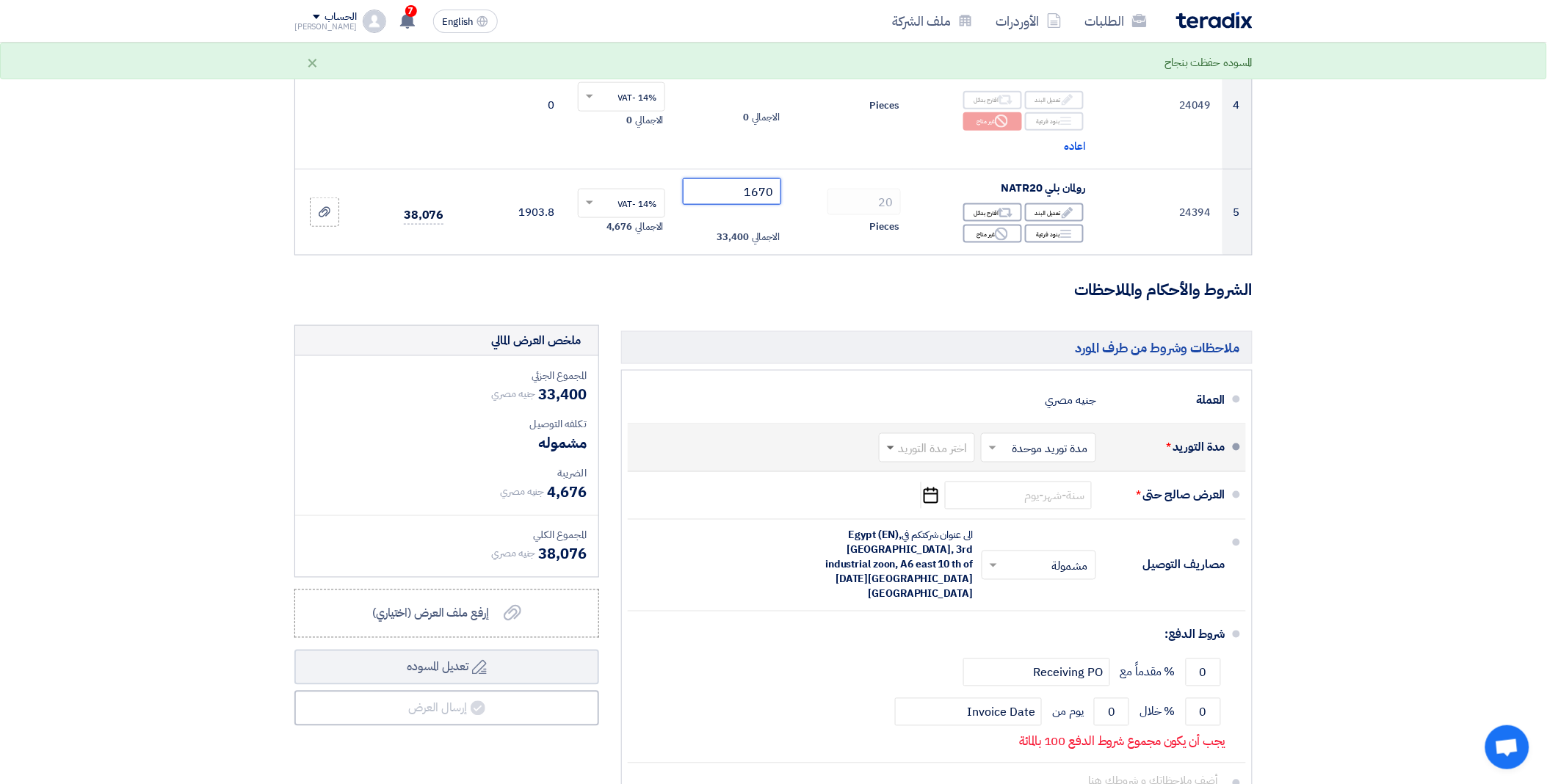
type input "1670"
click at [887, 446] on span at bounding box center [890, 449] width 7 height 5
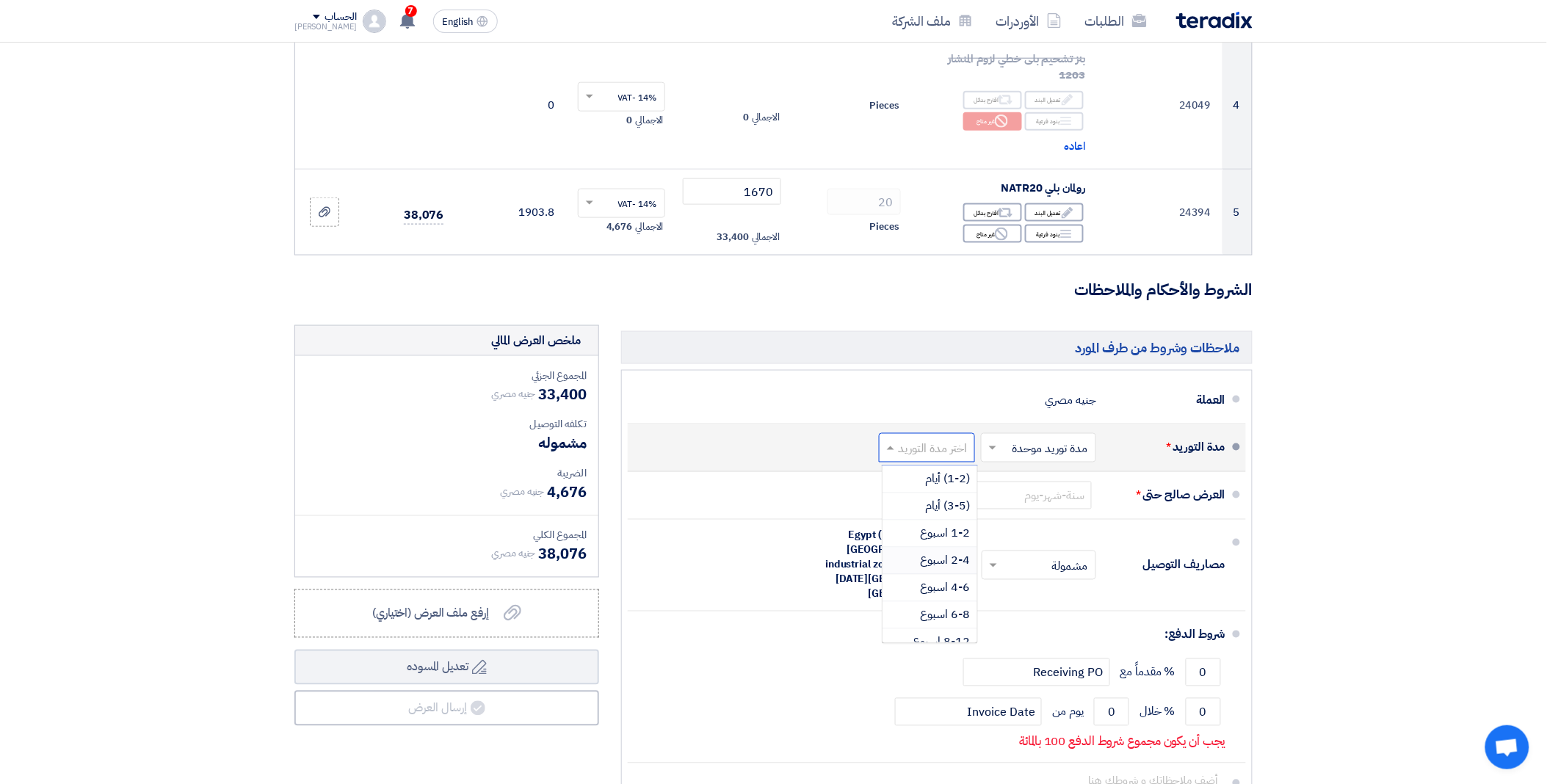
click at [950, 567] on span "2-4 اسبوع" at bounding box center [945, 561] width 50 height 18
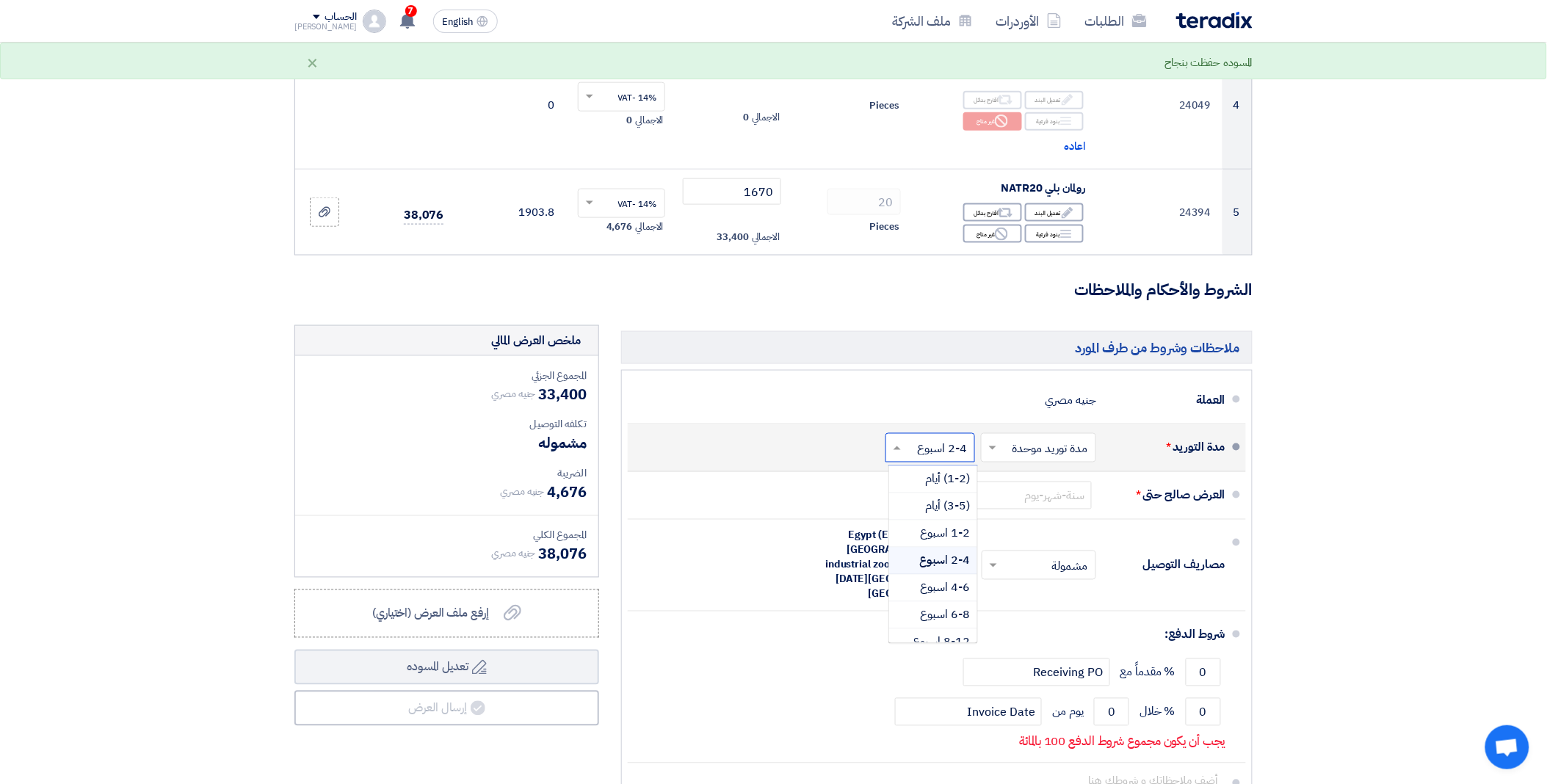
click at [899, 453] on span at bounding box center [896, 448] width 19 height 15
click at [950, 541] on span "1-2 اسبوع" at bounding box center [945, 534] width 50 height 18
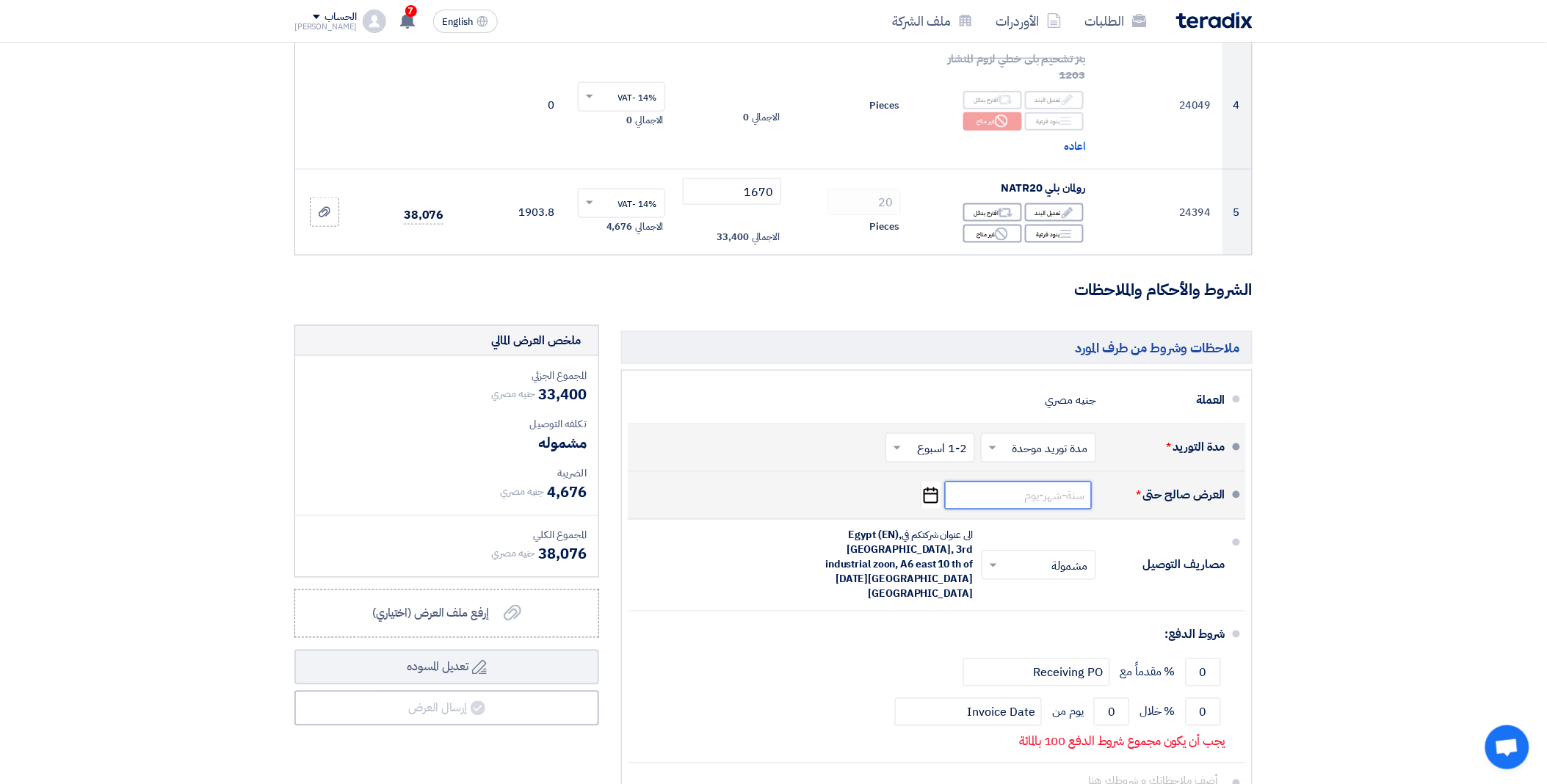
click at [988, 496] on input at bounding box center [1018, 495] width 147 height 28
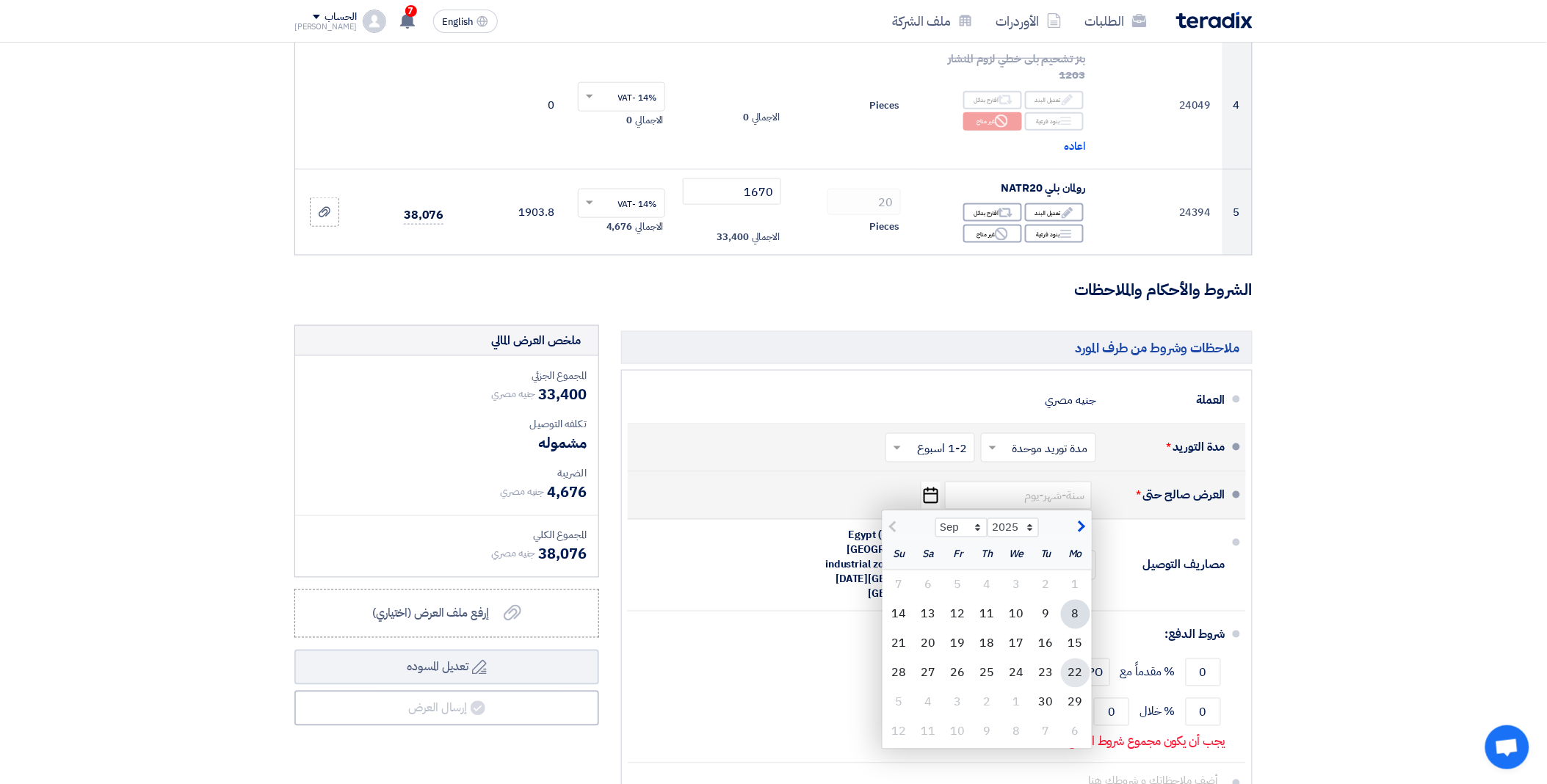
click at [1077, 672] on div "22" at bounding box center [1076, 673] width 30 height 30
type input "[DATE]"
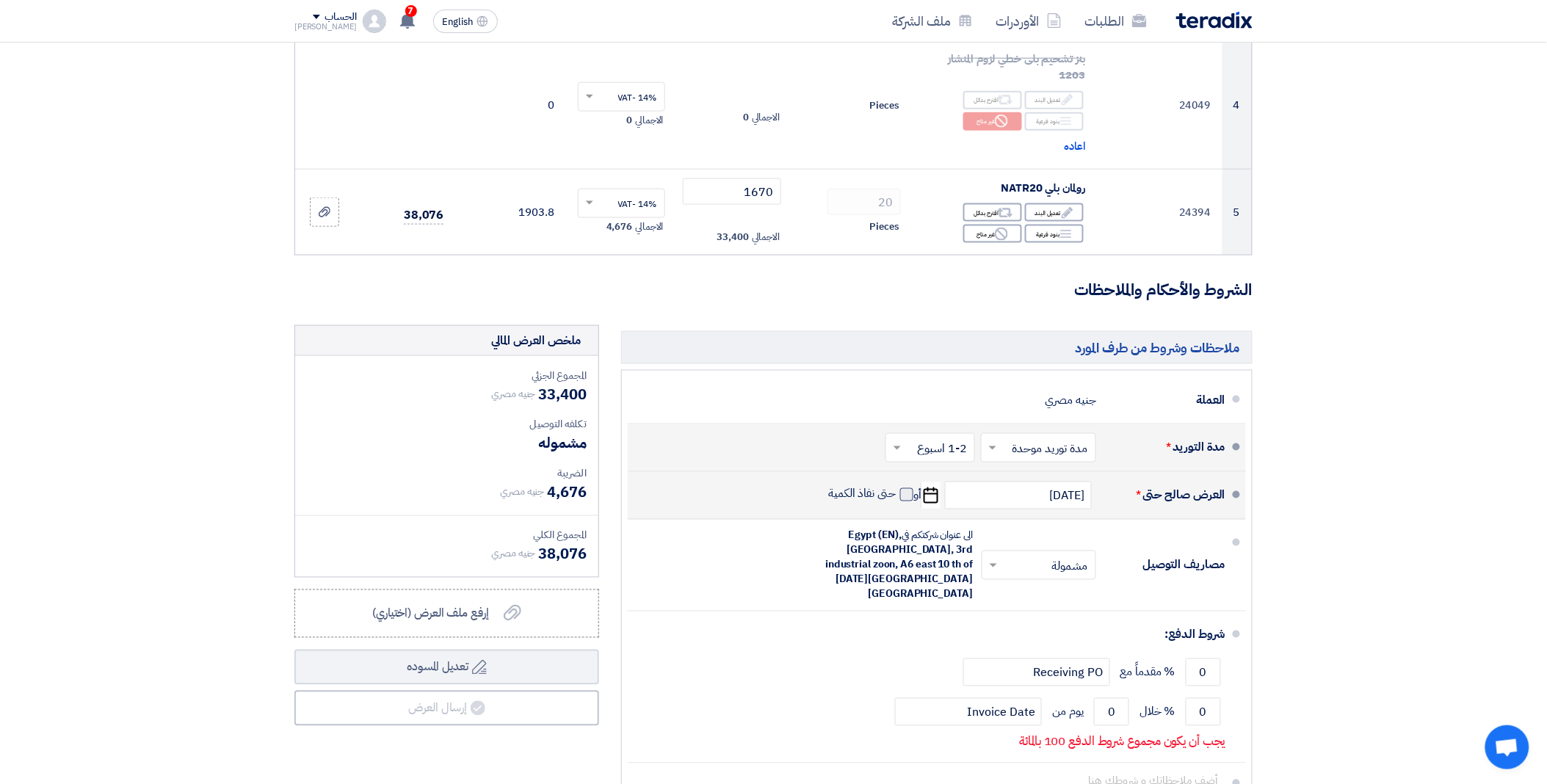
click at [907, 496] on span at bounding box center [907, 495] width 13 height 13
click at [896, 496] on input "حتى نفاذ الكمية" at bounding box center [861, 501] width 70 height 28
checkbox input "true"
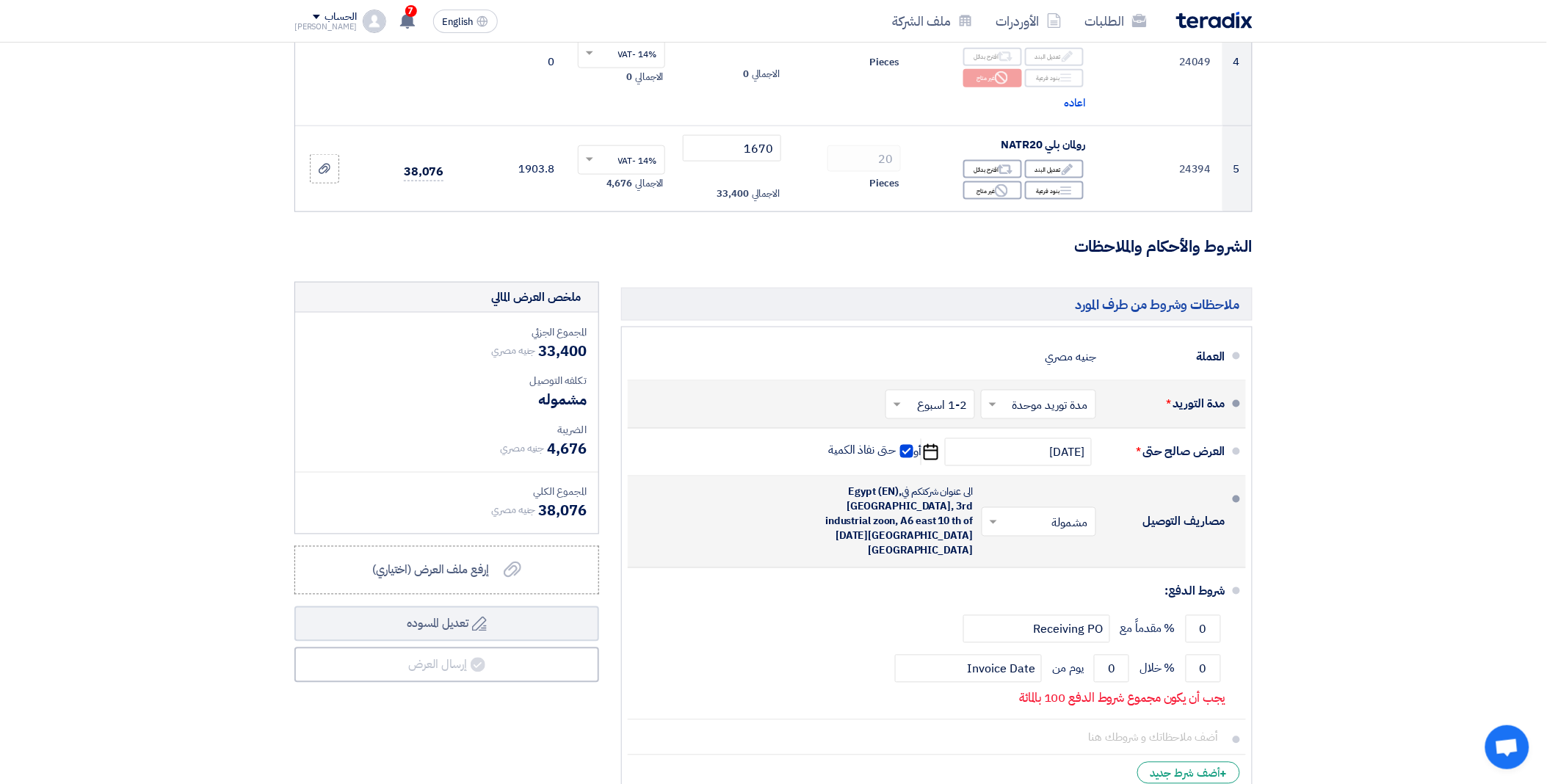
scroll to position [652, 0]
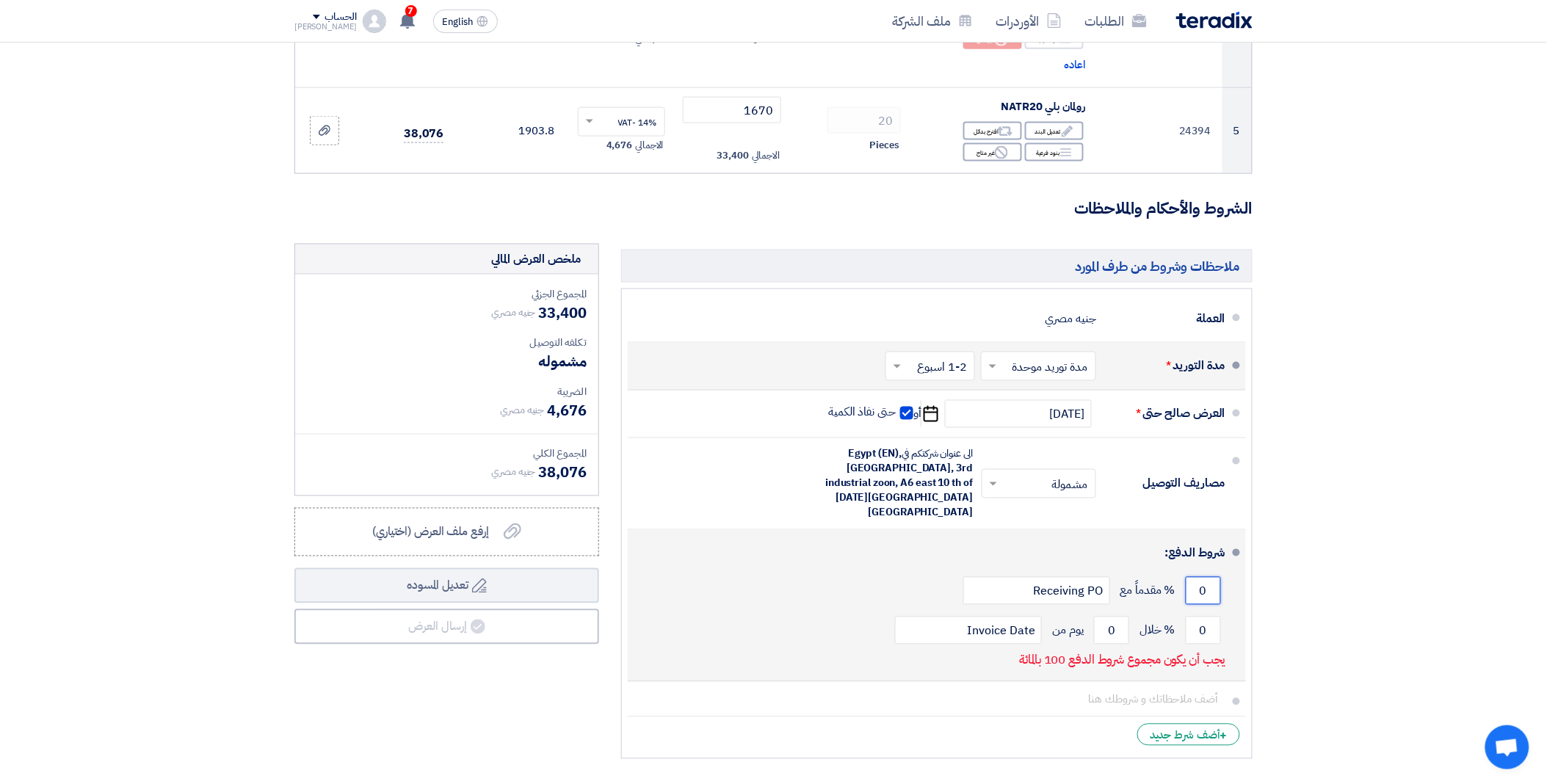
drag, startPoint x: 1198, startPoint y: 566, endPoint x: 1214, endPoint y: 564, distance: 16.1
click at [1214, 577] on input "0" at bounding box center [1203, 591] width 35 height 28
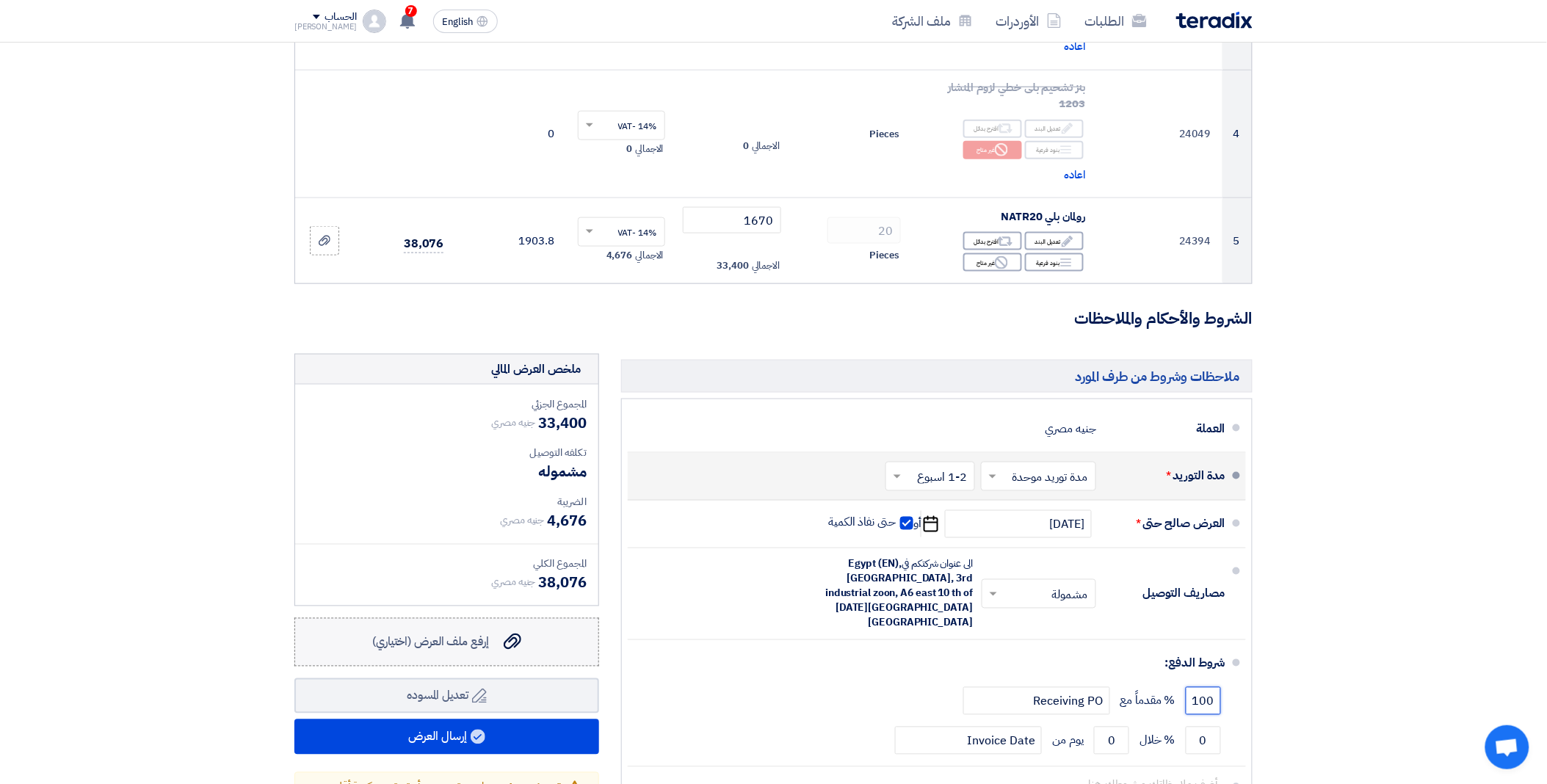
scroll to position [570, 0]
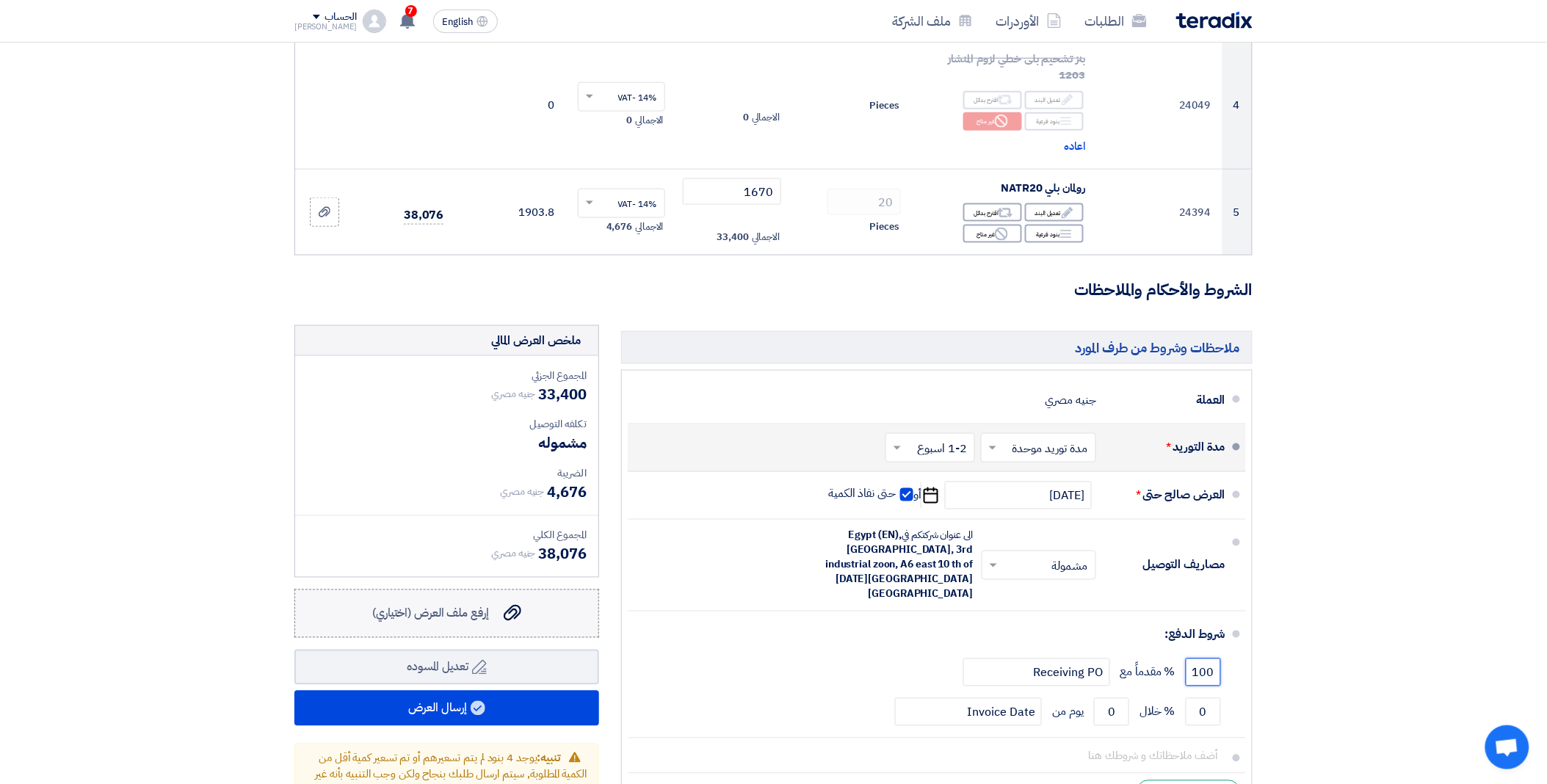
type input "100"
click at [516, 619] on icon "إرفع ملف العرض (اختياري)" at bounding box center [513, 612] width 18 height 18
click at [0, 0] on input "إرفع ملف العرض (اختياري) إرفع ملف العرض (اختياري)" at bounding box center [0, 0] width 0 height 0
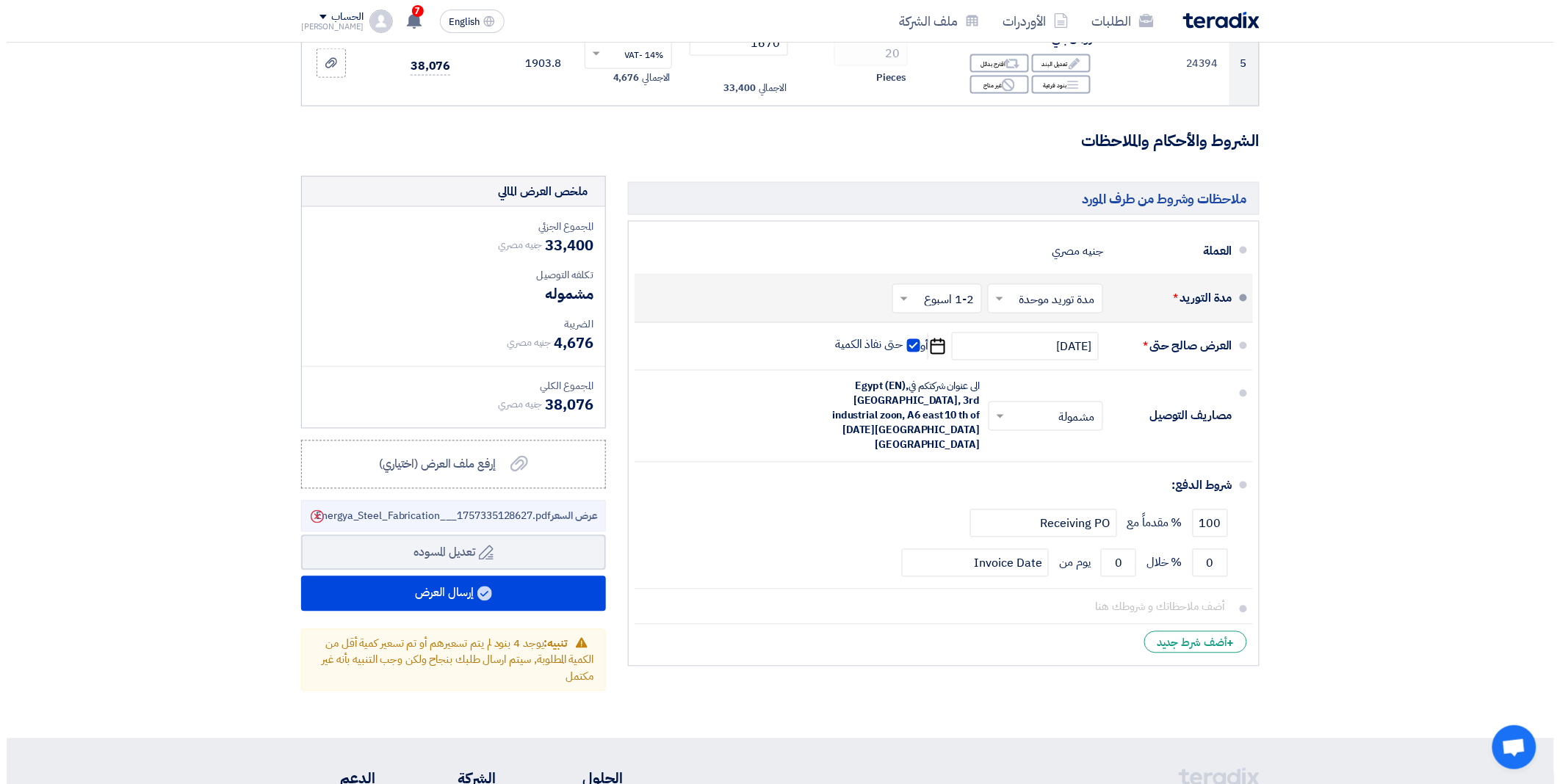
scroll to position [734, 0]
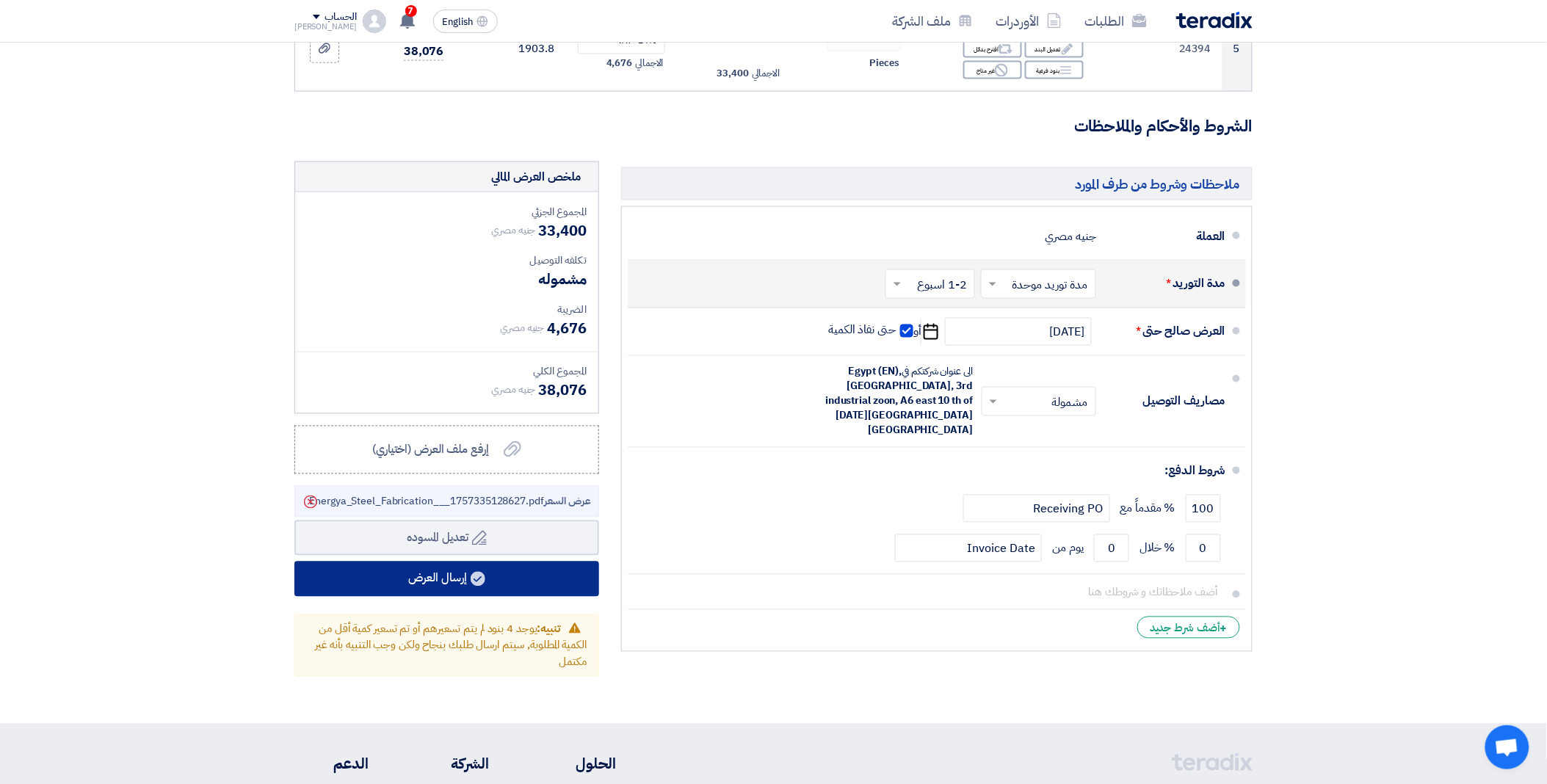
click at [482, 580] on use at bounding box center [477, 579] width 15 height 15
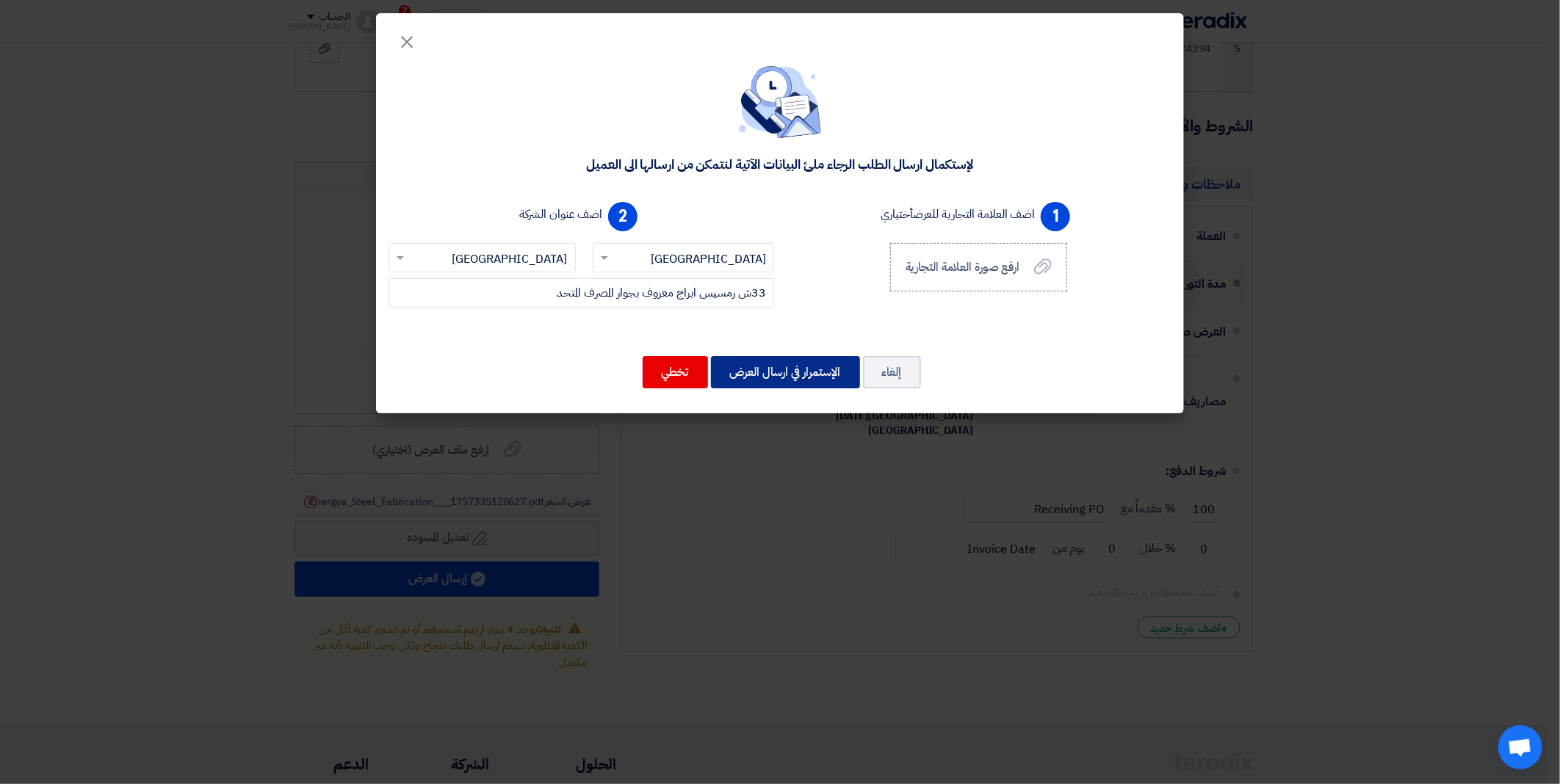
click at [772, 378] on button "الإستمرار في ارسال العرض" at bounding box center [785, 371] width 149 height 32
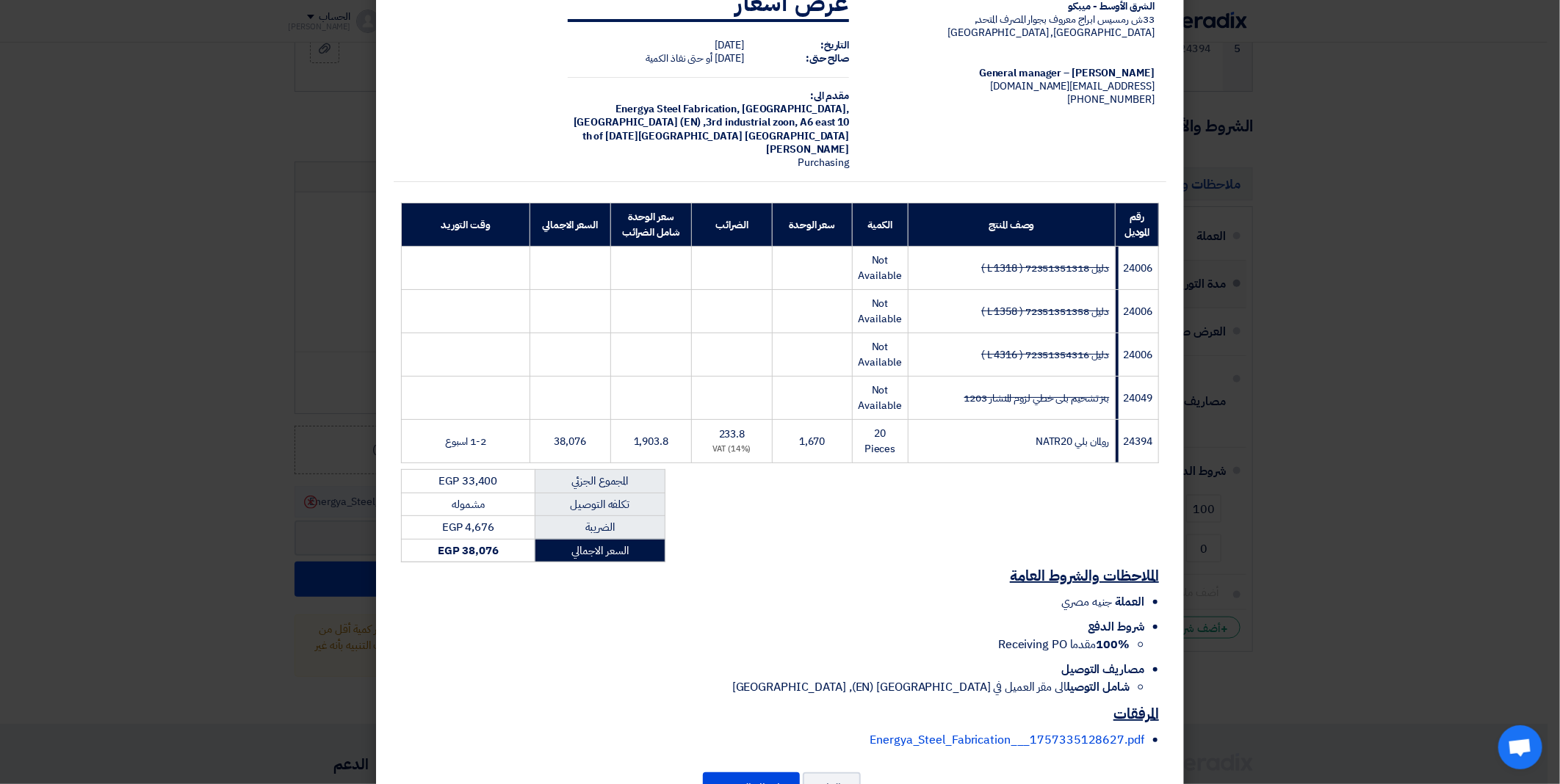
scroll to position [89, 0]
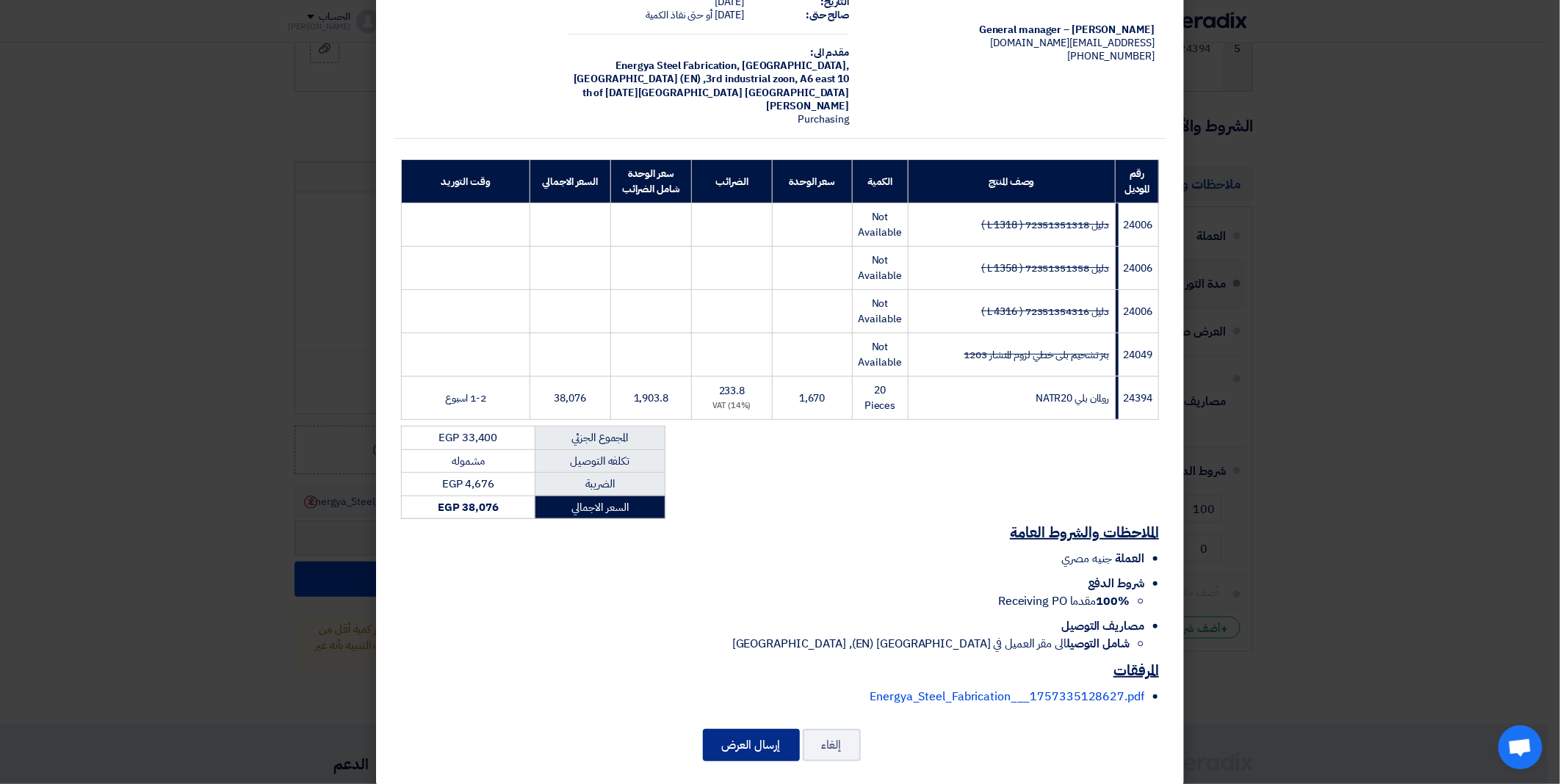
click at [729, 731] on button "إرسال العرض" at bounding box center [752, 744] width 97 height 32
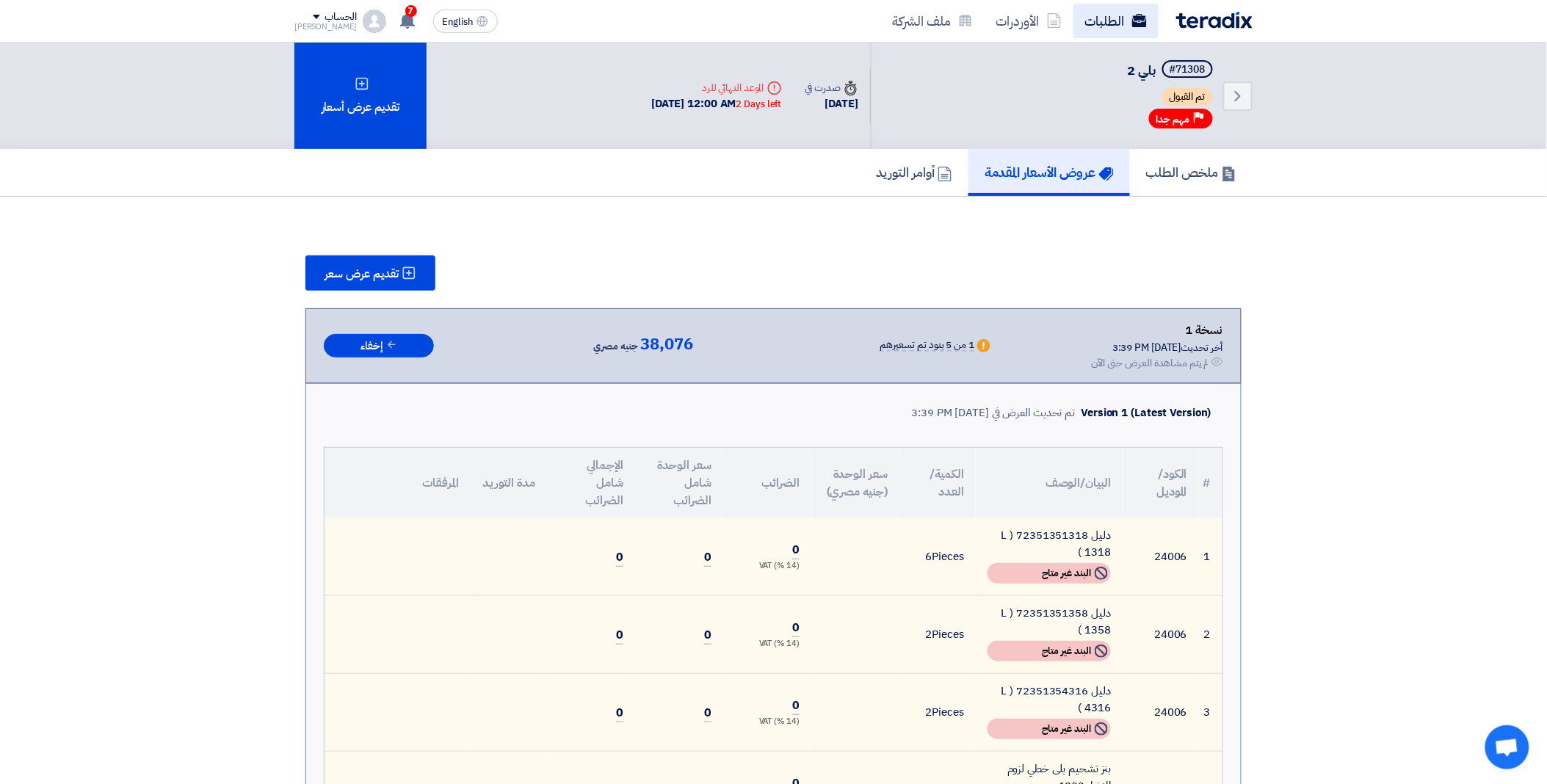
click at [1119, 22] on link "الطلبات" at bounding box center [1116, 21] width 85 height 34
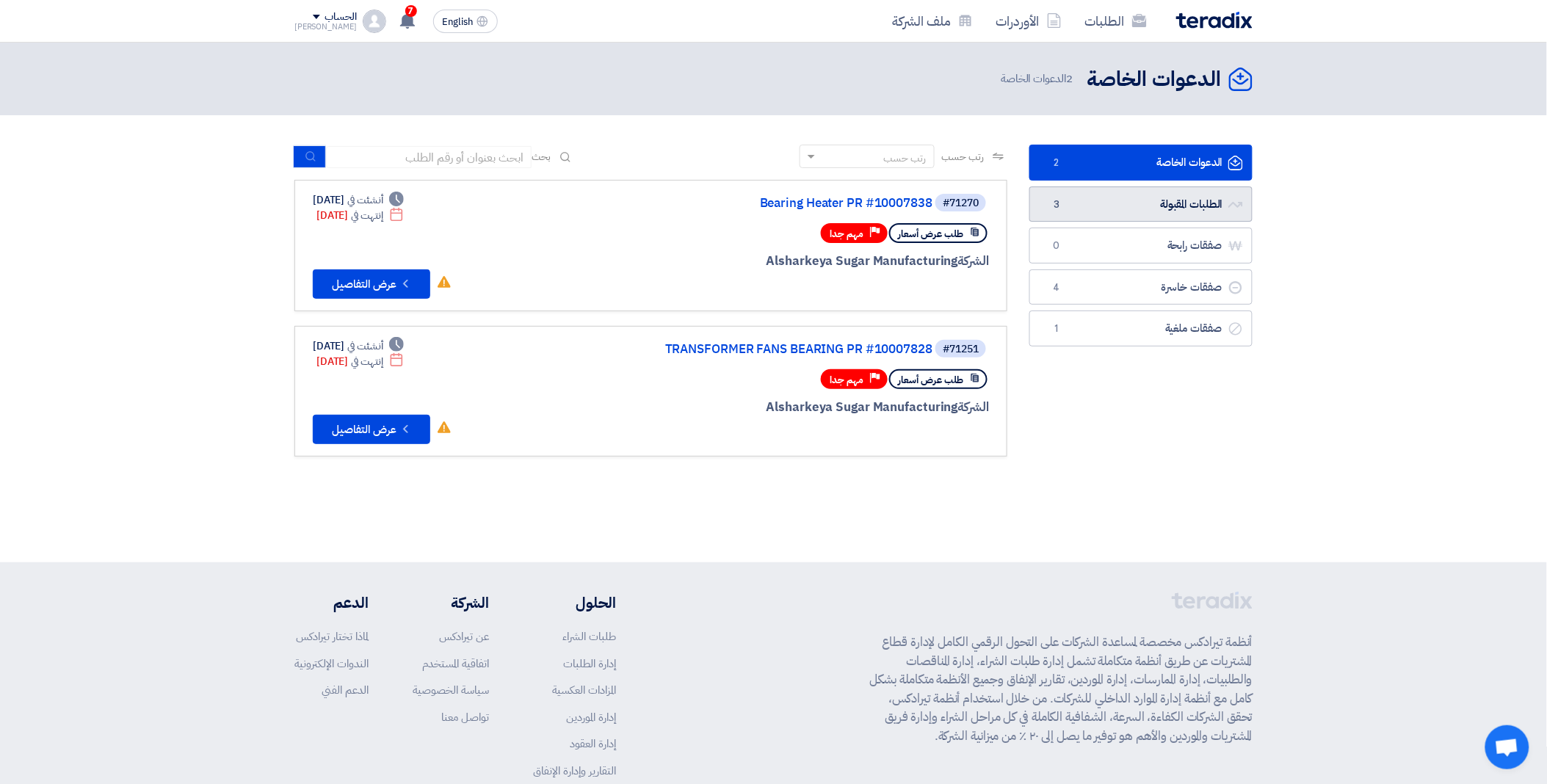
click at [1150, 209] on link "الطلبات المقبولة الطلبات المقبولة 3" at bounding box center [1141, 204] width 223 height 36
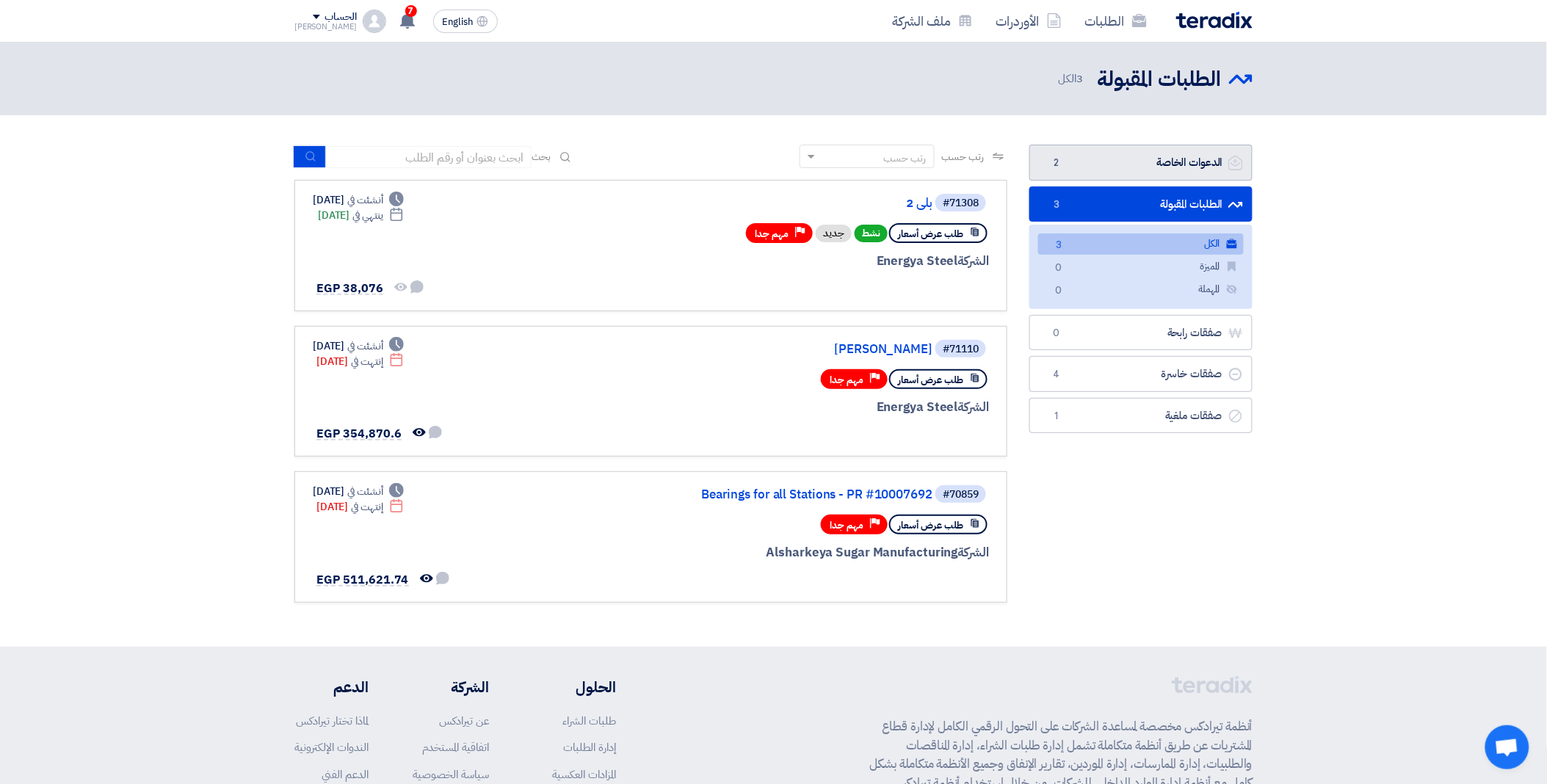
click at [1137, 164] on link "الدعوات الخاصة الدعوات الخاصة 2" at bounding box center [1141, 162] width 223 height 36
